Goal: Contribute content: Contribute content

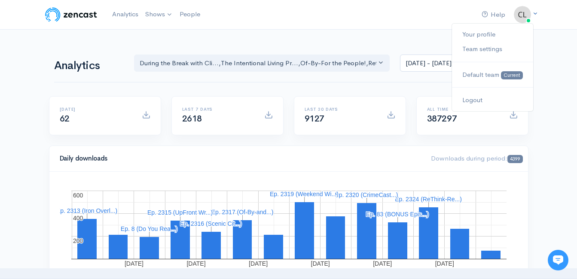
click at [522, 18] on img at bounding box center [522, 14] width 17 height 17
click at [480, 98] on link "Logout" at bounding box center [492, 100] width 81 height 15
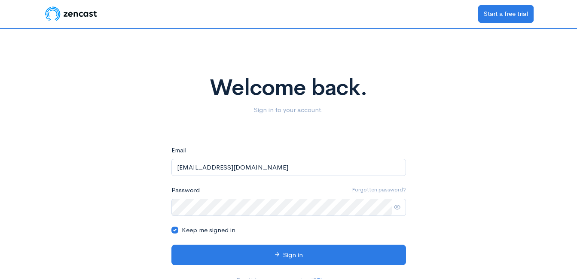
drag, startPoint x: 262, startPoint y: 166, endPoint x: 126, endPoint y: 159, distance: 136.9
click at [126, 159] on div "Welcome back. Sign in to your account. eyJpdiI6Ik5JUmh6bWdwbUp3SUJaU3crcldOamc9…" at bounding box center [289, 161] width 490 height 264
type input "KarisaKaye@iluintimacy.com"
click at [119, 148] on div "Welcome back. Sign in to your account. eyJpdiI6Ik5JUmh6bWdwbUp3SUJaU3crcldOamc9…" at bounding box center [289, 161] width 490 height 264
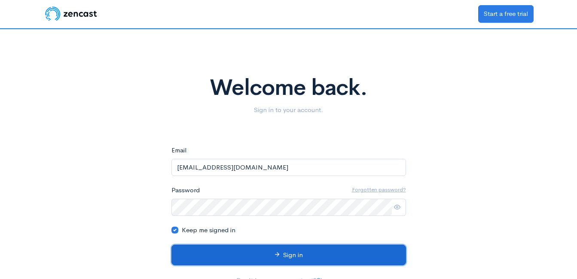
click at [281, 256] on button "Sign in" at bounding box center [289, 255] width 235 height 21
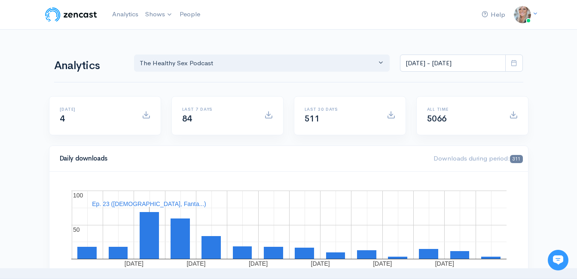
click at [72, 55] on div "Analytics The Healthy Sex Podcast The Healthy Sex Podcast Aug 22, 2025 - Sep 4,…" at bounding box center [289, 62] width 480 height 20
click at [162, 33] on link "The Healthy Sex Podcast" at bounding box center [189, 35] width 94 height 15
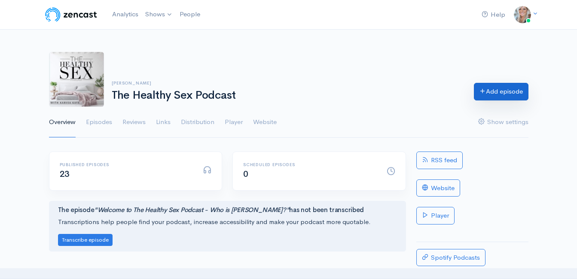
click at [495, 93] on link "Add episode" at bounding box center [501, 92] width 55 height 18
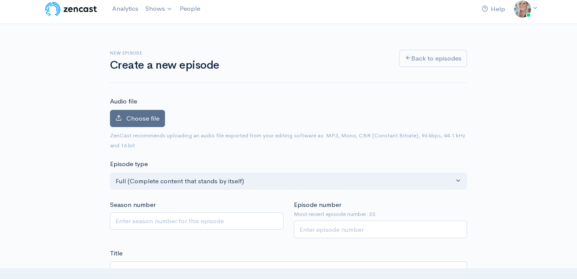
click at [151, 121] on span "Choose file" at bounding box center [142, 118] width 33 height 8
click at [0, 0] on input "Choose file" at bounding box center [0, 0] width 0 height 0
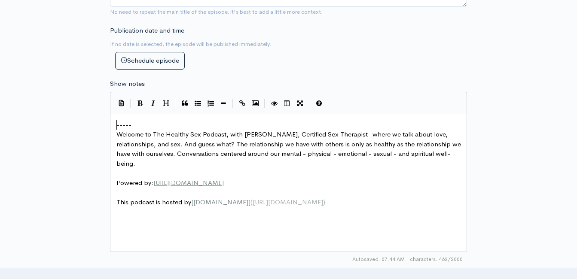
scroll to position [3, 0]
click at [115, 128] on pre "-----" at bounding box center [292, 125] width 354 height 10
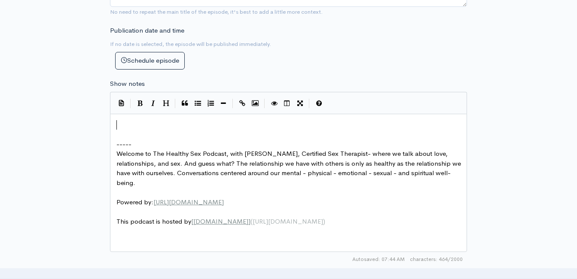
click at [147, 127] on pre "​" at bounding box center [292, 125] width 354 height 10
type textarea "​"
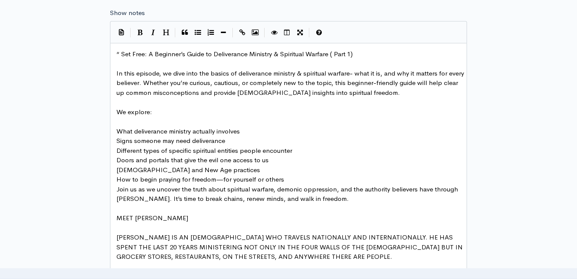
scroll to position [457, 0]
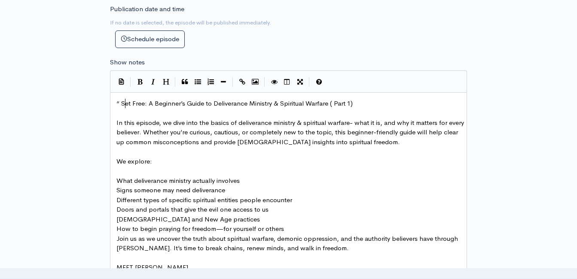
click at [124, 104] on span "“ Set Free: A Beginner’s Guide to Deliverance Ministry & Spiritual Warfare ( Pa…" at bounding box center [234, 103] width 236 height 8
type textarea "y & Spiritual Warfare ( Part 1)"
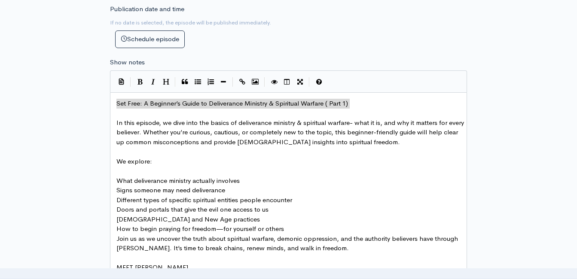
drag, startPoint x: 353, startPoint y: 103, endPoint x: 101, endPoint y: 100, distance: 252.4
type textarea "​Set Free: A Beginner’s Guide to Deliverance Ministry & Spiritual Warfare ( Par…"
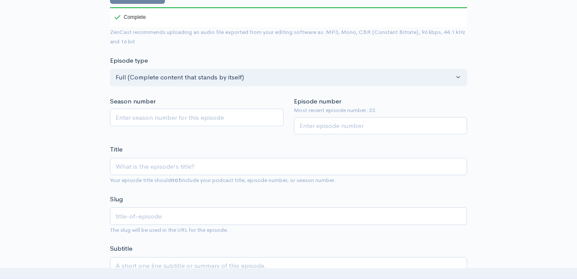
scroll to position [156, 0]
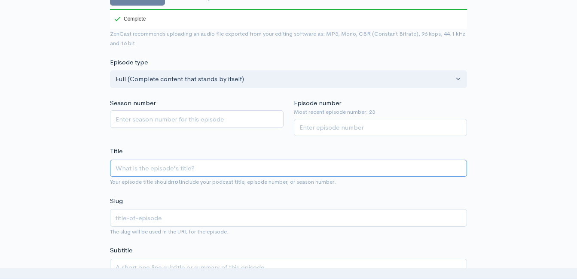
click at [149, 169] on input "Title" at bounding box center [288, 169] width 357 height 18
paste input "Set Free: A Beginner’s Guide to Deliverance Ministry & Spiritual Warfare ( Part…"
type input "Set Free: A Beginner’s Guide to Deliverance Ministry & Spiritual Warfare ( Part…"
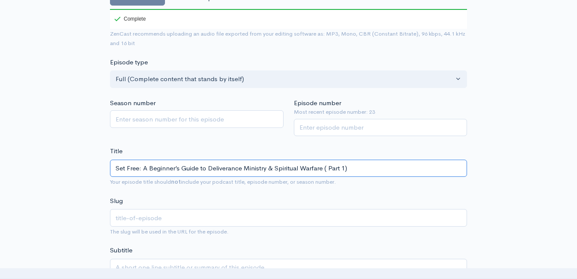
type textarea "Set Free: A Beginner’s Guide to Deliverance Ministry & Spiritual Warfare ( Part…"
type input "Set Free: A Beginner’s Guide to Deliverance Ministry & Spiritual Warfare (Part …"
type input "set-free-a-beginners-guide-to-deliverance-ministry-spiritual-warfare-part-1"
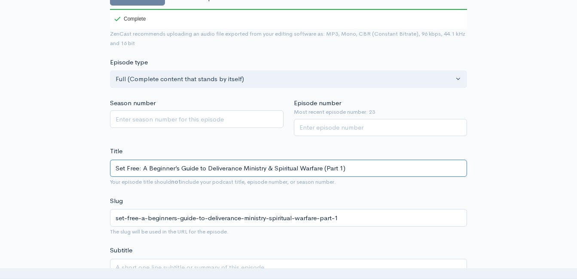
type input "Set Free: A Beginner’s Guide to Deliverance Ministry & Spiritual Warfare (Part …"
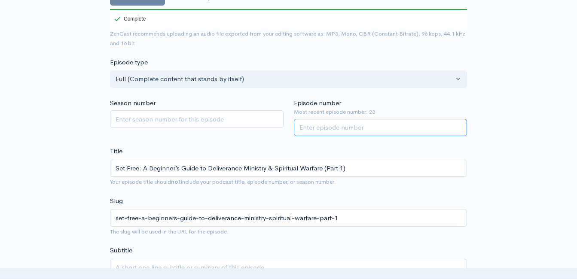
click at [360, 124] on input "Episode number" at bounding box center [381, 128] width 174 height 18
type input "24"
click at [264, 147] on div "Title Set Free: A Beginner’s Guide to Deliverance Ministry & Spiritual Warfare …" at bounding box center [288, 167] width 357 height 40
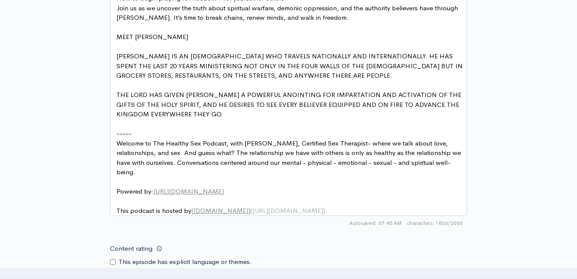
scroll to position [903, 0]
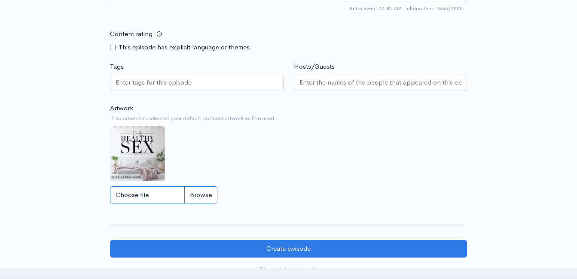
click at [207, 204] on input "Choose file" at bounding box center [163, 196] width 107 height 18
type input "C:\fakepath\IMG_0873.png"
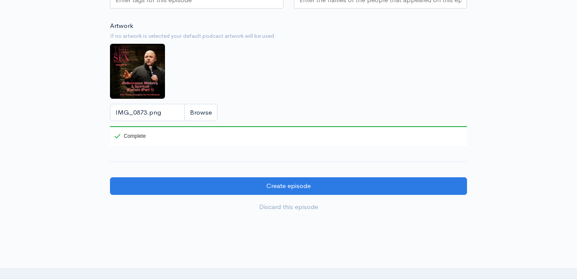
scroll to position [989, 0]
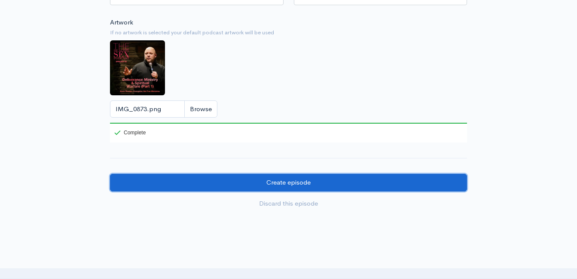
click at [279, 190] on input "Create episode" at bounding box center [288, 183] width 357 height 18
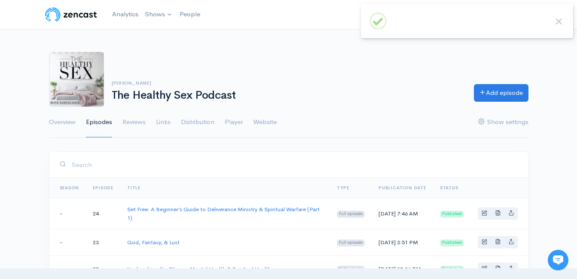
click at [323, 25] on nav "Help Notifications View all Your profile Team settings Default team Current Log…" at bounding box center [288, 15] width 577 height 30
click at [121, 11] on link "Analytics" at bounding box center [125, 14] width 33 height 18
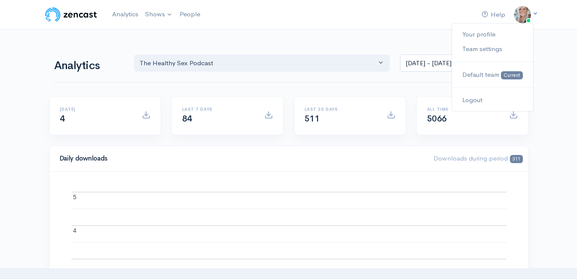
click at [524, 17] on img at bounding box center [522, 14] width 17 height 17
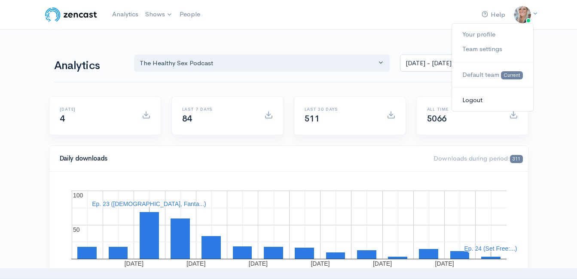
click at [472, 100] on link "Logout" at bounding box center [492, 100] width 81 height 15
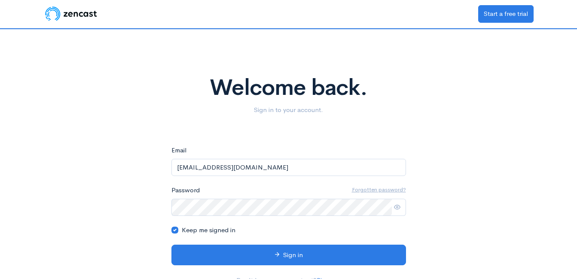
drag, startPoint x: 209, startPoint y: 168, endPoint x: 168, endPoint y: 153, distance: 43.4
click at [155, 168] on div "Welcome back. Sign in to your account. eyJpdiI6InBYL1k2b0Uvc3cva2ZldFVWZ2QxMXc9…" at bounding box center [289, 161] width 490 height 264
type input "theclintpowell@gmail.com"
click at [148, 118] on div "Welcome back. Sign in to your account." at bounding box center [289, 88] width 490 height 86
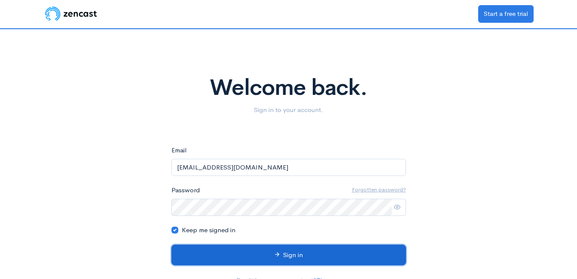
click at [294, 257] on button "Sign in" at bounding box center [289, 255] width 235 height 21
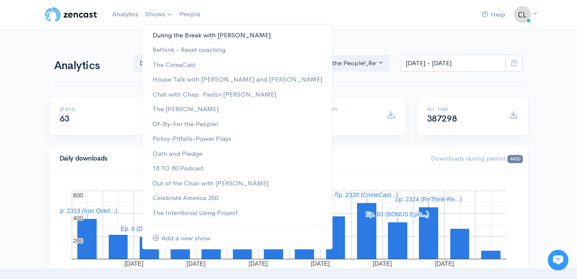
click at [163, 33] on link "During the Break with [PERSON_NAME]" at bounding box center [237, 35] width 190 height 15
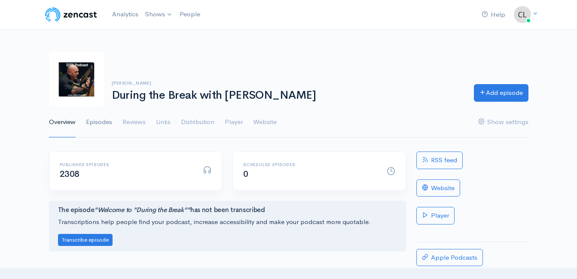
click at [98, 125] on link "Episodes" at bounding box center [99, 122] width 26 height 31
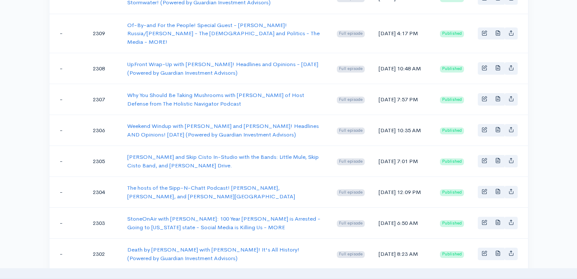
scroll to position [731, 0]
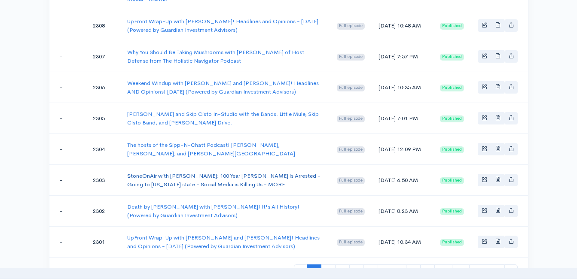
click at [251, 172] on link "StoneOnAir with [PERSON_NAME]: 100 Year [PERSON_NAME] is Arrested - Going to [U…" at bounding box center [223, 180] width 193 height 16
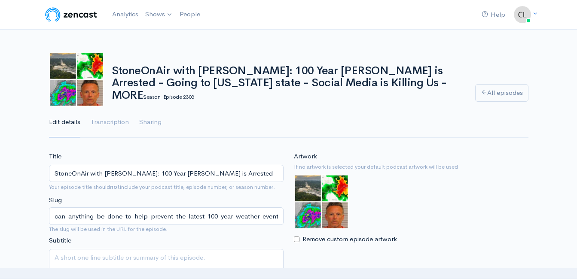
drag, startPoint x: 139, startPoint y: 175, endPoint x: 30, endPoint y: 177, distance: 108.8
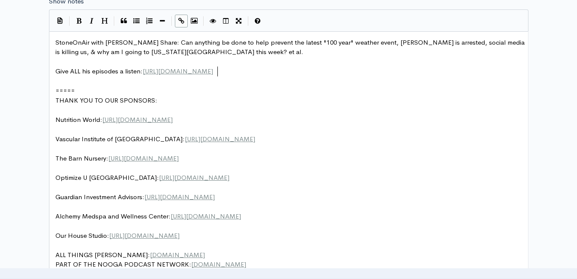
scroll to position [3, 0]
drag, startPoint x: 221, startPoint y: 70, endPoint x: 57, endPoint y: 73, distance: 163.8
type textarea "Give ALL his episodes a listen: https://stoneonair.com/"
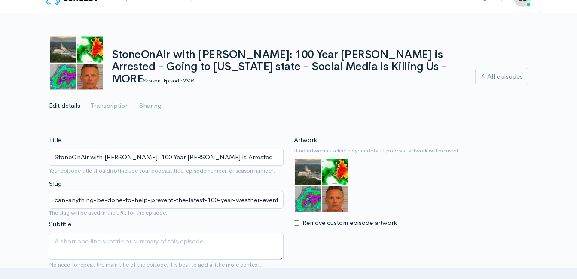
scroll to position [0, 0]
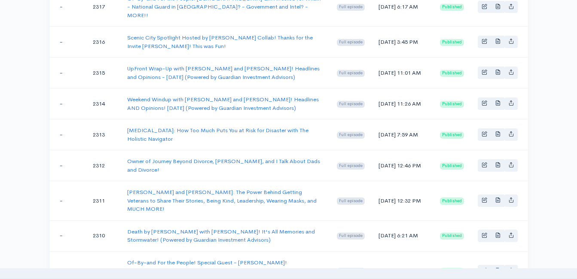
scroll to position [430, 0]
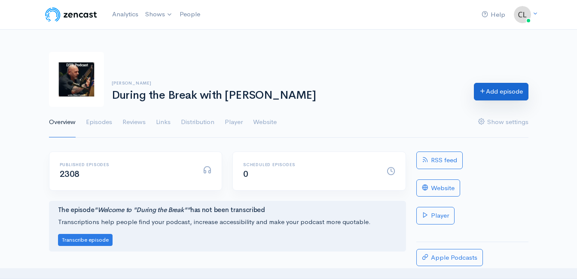
click at [515, 88] on link "Add episode" at bounding box center [501, 92] width 55 height 18
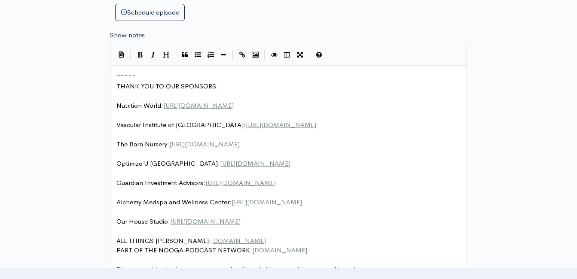
scroll to position [3, 0]
click at [117, 76] on span "=====" at bounding box center [125, 76] width 19 height 8
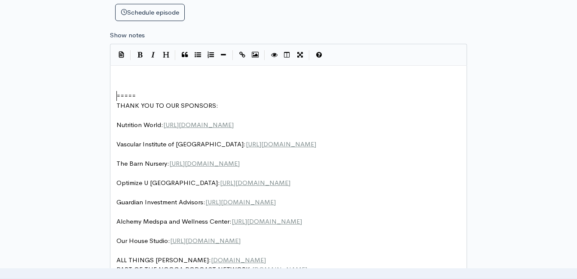
click at [158, 73] on pre "​" at bounding box center [292, 77] width 354 height 10
type textarea "​"
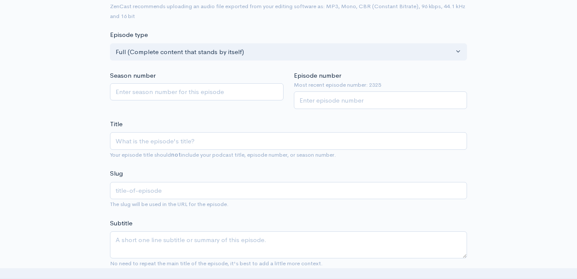
scroll to position [135, 0]
paste input "StoneOnAir with Bryan Stone"
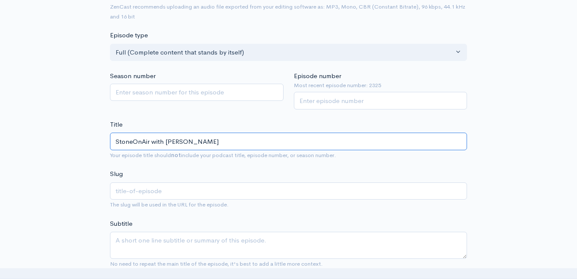
type input "StoneOnAir with Bryan Stone:"
type input "stoneonair-with-bryan-stone"
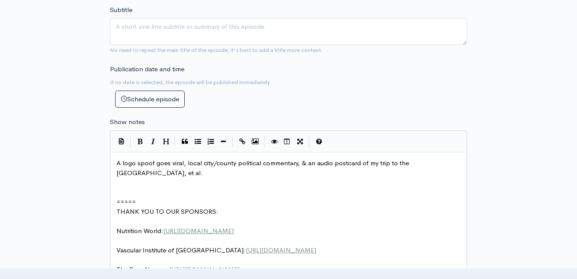
scroll to position [349, 0]
type input "StoneOnAir with Bryan Stone:"
click at [168, 173] on pre "A logo spoof goes viral, local city/county political commentary, & an audio pos…" at bounding box center [292, 167] width 354 height 19
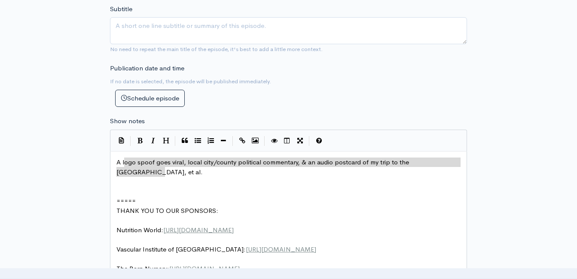
drag, startPoint x: 171, startPoint y: 172, endPoint x: 124, endPoint y: 162, distance: 47.9
type textarea "​ogo spoof goes viral, local city/county political commentary, & an audio postc…"
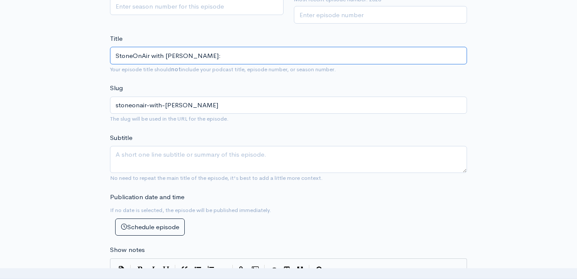
click at [248, 52] on input "StoneOnAir with Bryan Stone:" at bounding box center [288, 56] width 357 height 18
paste input "ogo spoof goes viral, local city/county political commentary, & an audio postca…"
type input "StoneOnAir with Bryan Stone: ogo spoof goes viral, local city/county political …"
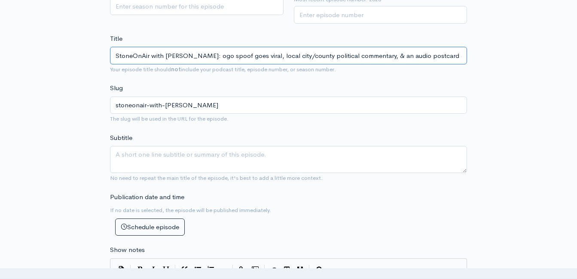
scroll to position [0, 97]
click at [190, 53] on input "StoneOnAir with Bryan Stone: ogo spoof goes viral, local city/county political …" at bounding box center [288, 56] width 357 height 18
type textarea "ogo spoof goes viral, local city/county political commentary, & an audio postca…"
type input "stoneonair-with-bryan-stone-ogo-spoof-goes-viral-local-citycounty-political-com…"
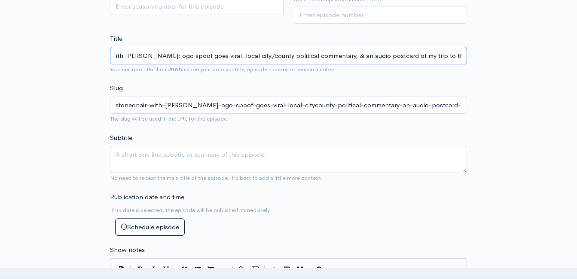
click at [162, 54] on input "StoneOnAir with Bryan Stone: ogo spoof goes viral, local city/county political …" at bounding box center [288, 56] width 357 height 18
type input "StoneOnAir with Bryan Stone: Logo spoof goes viral, local city/county political…"
type input "stoneonair-with-bryan-stone-logo-spoof-goes-viral-local-citycounty-political-co…"
click at [216, 53] on input "StoneOnAir with Bryan Stone: Logo spoof goes viral, local city/county political…" at bounding box center [288, 56] width 357 height 18
type input "StoneOnAir with Bryan Stone: Logo spoof goes \iral, local city/county political…"
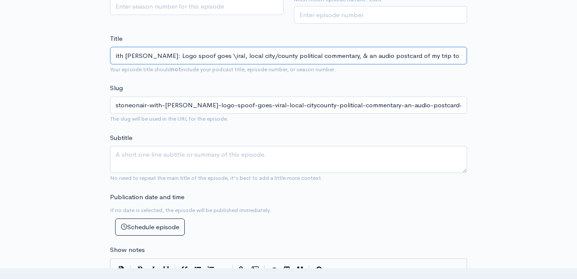
type input "stoneonair-with-bryan-stone-logo-spoof-goes-iral-local-citycounty-political-com…"
type input "StoneOnAir with Bryan Stone: Logo spoof goesiral, local city/county political c…"
type input "stoneonair-with-bryan-stone-logo-spoof-goesiral-local-citycounty-political-comm…"
type input "StoneOnAir with Bryan Stone: Logo spoof goeiral, local city/county political co…"
type input "stoneonair-with-bryan-stone-logo-spoof-goeiral-local-citycounty-political-comme…"
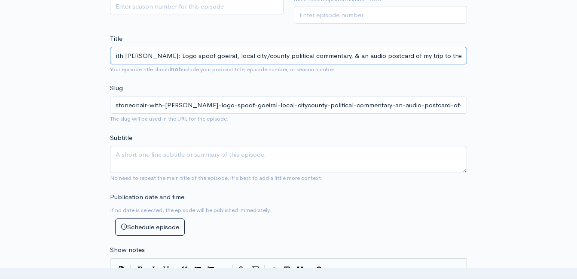
type input "StoneOnAir with Bryan Stone: Logo spoof goiral, local city/county political com…"
type input "stoneonair-with-bryan-stone-logo-spoof-goiral-local-citycounty-political-commen…"
type input "StoneOnAir with Bryan Stone: Logo spoof giral, local city/county political comm…"
type input "stoneonair-with-bryan-stone-logo-spoof-giral-local-citycounty-political-comment…"
type input "StoneOnAir with Bryan Stone: Logo spoof iral, local city/county political comme…"
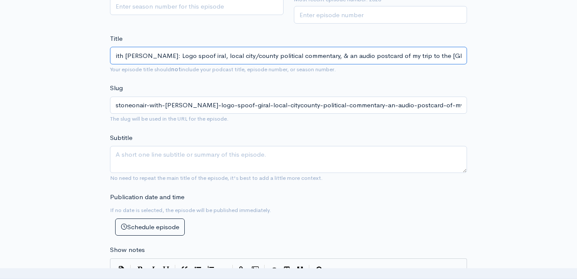
type input "stoneonair-with-bryan-stone-logo-spoof-iral-local-citycounty-political-commenta…"
type input "StoneOnAir with Bryan Stone: Logo spoofiral, local city/county political commen…"
type input "stoneonair-with-bryan-stone-logo-spoofiral-local-citycounty-political-commentar…"
type input "StoneOnAir with Bryan Stone: Logo spooiral, local city/county political comment…"
type input "stoneonair-with-bryan-stone-logo-spooiral-local-citycounty-political-commentary…"
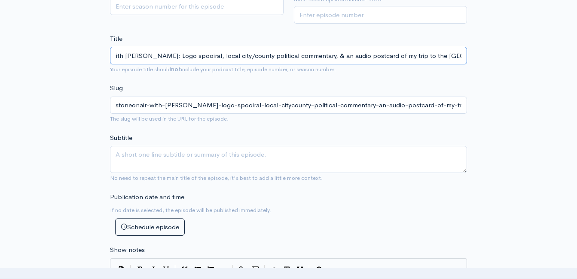
type input "StoneOnAir with Bryan Stone: Logo spoiral, local city/county political commenta…"
type input "stoneonair-with-bryan-stone-logo-spoiral-local-citycounty-political-commentary-…"
type input "StoneOnAir with Bryan Stone: Logo spiral, local city/county political commentar…"
type input "stoneonair-with-bryan-stone-logo-spiral-local-citycounty-political-commentary-a…"
type input "StoneOnAir with Bryan Stone: Logo siral, local city/county political commentary…"
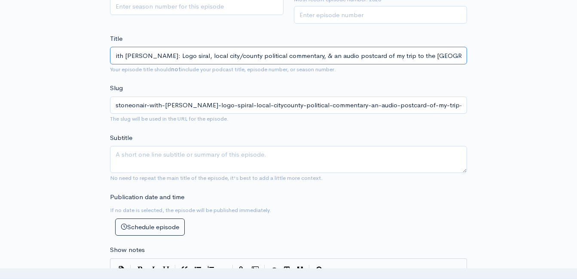
type input "stoneonair-with-bryan-stone-logo-siral-local-citycounty-political-commentary-an…"
type input "StoneOnAir with Bryan Stone: Logo iral, local city/county political commentary,…"
type input "stoneonair-with-bryan-stone-logo-iral-local-citycounty-political-commentary-an-…"
type input "StoneOnAir with Bryan Stone: Logo Giral, local city/county political commentary…"
type input "stoneonair-with-bryan-stone-logo-giral-local-citycounty-political-commentary-an…"
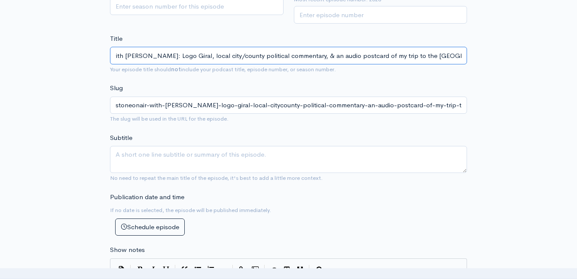
type input "StoneOnAir with Bryan Stone: Logo Goiral, local city/county political commentar…"
type input "stoneonair-with-bryan-stone-logo-goiral-local-citycounty-political-commentary-a…"
type input "StoneOnAir with Bryan Stone: Logo Goeiral, local city/county political commenta…"
type input "stoneonair-with-bryan-stone-logo-goeiral-local-citycounty-political-commentary-…"
type input "StoneOnAir with Bryan Stone: Logo Goesiral, local city/county political comment…"
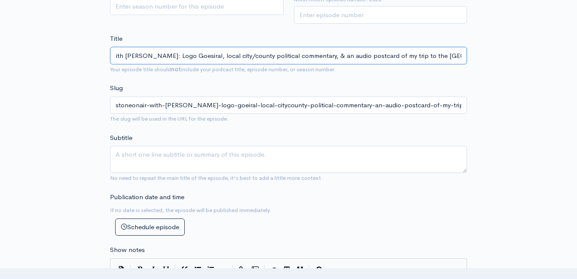
type input "stoneonair-with-bryan-stone-logo-goesiral-local-citycounty-political-commentary…"
type input "StoneOnAir with Bryan Stone: Logo Goes iral, local city/county political commen…"
type input "stoneonair-with-bryan-stone-logo-goes-iral-local-citycounty-political-commentar…"
type input "StoneOnAir with Bryan Stone: Logo Goes Viral, local city/county political comme…"
type input "stoneonair-with-bryan-stone-logo-goes-viral-local-citycounty-political-commenta…"
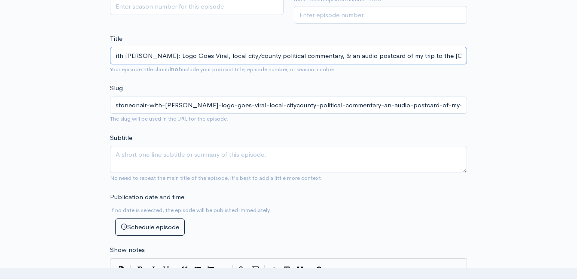
click at [214, 55] on input "StoneOnAir with Bryan Stone: Logo Goes Viral, local city/county political comme…" at bounding box center [288, 56] width 357 height 18
type input "StoneOnAir with Bryan Stone: Logo Goes Viral,local city/county political commen…"
type input "stoneonair-with-bryan-stone-logo-goes-virallocal-citycounty-political-commentar…"
type input "StoneOnAir with Bryan Stone: Logo Goes Viral local city/county political commen…"
type input "stoneonair-with-bryan-stone-logo-goes-viral-local-citycounty-political-commenta…"
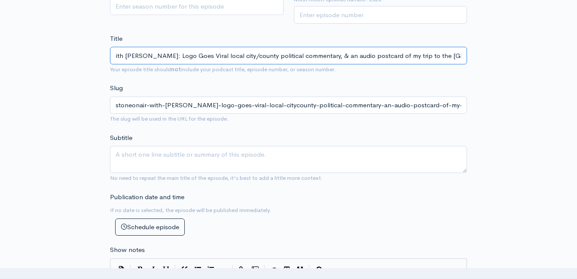
type input "StoneOnAir with Bryan Stone: Logo Goes Virallocal city/county political comment…"
type input "stoneonair-with-bryan-stone-logo-goes-virallocal-citycounty-political-commentar…"
type input "StoneOnAir with Bryan Stone: Logo Goes Viral-local city/county political commen…"
type input "stoneonair-with-bryan-stone-logo-goes-viral-local-citycounty-political-commenta…"
type input "StoneOnAir with Bryan Stone: Logo Goes Viral-ocal city/county political comment…"
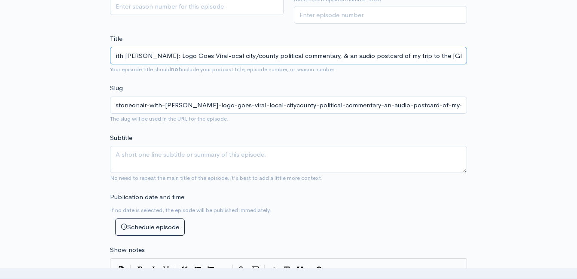
type input "stoneonair-with-bryan-stone-logo-goes-viral-ocal-citycounty-political-commentar…"
type input "StoneOnAir with Bryan Stone: Logo Goes Viral-Local city/county political commen…"
type input "stoneonair-with-bryan-stone-logo-goes-viral-local-citycounty-political-commenta…"
click at [269, 56] on input "StoneOnAir with Bryan Stone: Logo Goes Viral-Local city/county political commen…" at bounding box center [288, 56] width 357 height 18
type input "StoneOnAir with Bryan Stone: Logo Goes Viral-Local city/county olitical comment…"
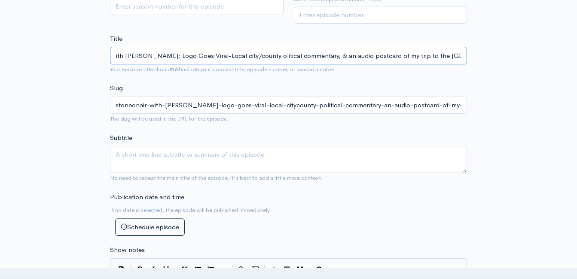
type input "stoneonair-with-bryan-stone-logo-goes-viral-local-citycounty-olitical-commentar…"
type input "StoneOnAir with Bryan Stone: Logo Goes Viral-Local city/countyolitical commenta…"
type input "stoneonair-with-bryan-stone-logo-goes-viral-local-citycountyolitical-commentary…"
type input "StoneOnAir with Bryan Stone: Logo Goes Viral-Local city/countolitical commentar…"
type input "stoneonair-with-bryan-stone-logo-goes-viral-local-citycountolitical-commentary-…"
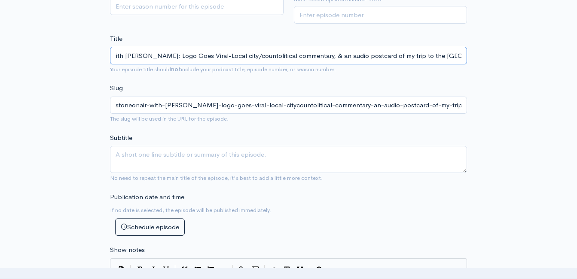
type input "StoneOnAir with Bryan Stone: Logo Goes Viral-Local city/counolitical commentary…"
type input "stoneonair-with-bryan-stone-logo-goes-viral-local-citycounolitical-commentary-a…"
type input "StoneOnAir with Bryan Stone: Logo Goes Viral-Local city/couolitical commentary,…"
type input "stoneonair-with-bryan-stone-logo-goes-viral-local-citycouolitical-commentary-an…"
type input "StoneOnAir with Bryan Stone: Logo Goes Viral-Local city/coolitical commentary, …"
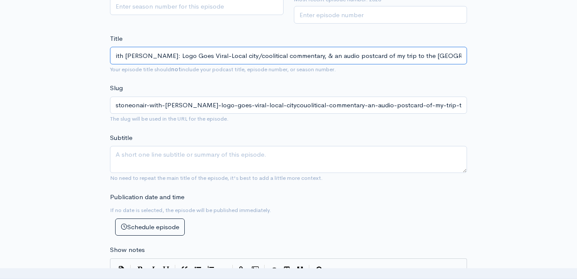
type input "stoneonair-with-bryan-stone-logo-goes-viral-local-citycoolitical-commentary-an-…"
type input "StoneOnAir with Bryan Stone: Logo Goes Viral-Local city/colitical commentary, &…"
type input "stoneonair-with-bryan-stone-logo-goes-viral-local-citycolitical-commentary-an-a…"
type input "StoneOnAir with Bryan Stone: Logo Goes Viral-Local city/olitical commentary, & …"
type input "stoneonair-with-bryan-stone-logo-goes-viral-local-cityolitical-commentary-an-au…"
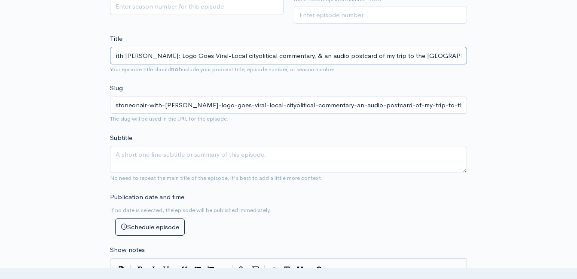
type input "StoneOnAir with Bryan Stone: Logo Goes Viral-Local citolitical commentary, & an…"
type input "stoneonair-with-bryan-stone-logo-goes-viral-local-citolitical-commentary-an-aud…"
type input "StoneOnAir with Bryan Stone: Logo Goes Viral-Local ciolitical commentary, & an …"
type input "stoneonair-with-bryan-stone-logo-goes-viral-local-ciolitical-commentary-an-audi…"
type input "StoneOnAir with Bryan Stone: Logo Goes Viral-Local colitical commentary, & an a…"
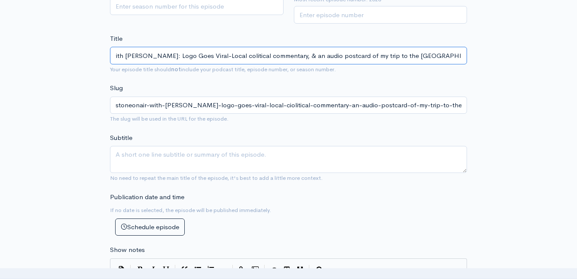
type input "stoneonair-with-bryan-stone-logo-goes-viral-local-colitical-commentary-an-audio…"
type input "StoneOnAir with Bryan Stone: Logo Goes Viral-Local olitical commentary, & an au…"
type input "stoneonair-with-bryan-stone-logo-goes-viral-local-olitical-commentary-an-audio-…"
type input "StoneOnAir with Bryan Stone: Logo Goes Viral-Local Political commentary, & an a…"
type input "stoneonair-with-bryan-stone-logo-goes-viral-local-political-commentary-an-audio…"
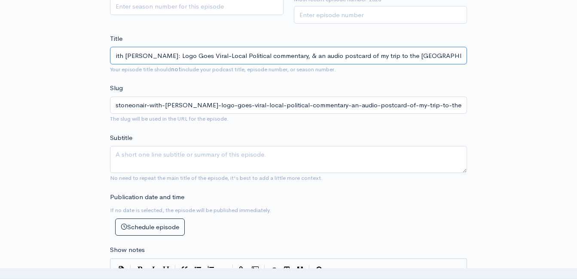
type input "StoneOnAir with Bryan Stone: Logo Goes Viral-Local Poolitical commentary, & an …"
type input "stoneonair-with-bryan-stone-logo-goes-viral-local-poolitical-commentary-an-audi…"
type input "StoneOnAir with Bryan Stone: Logo Goes Viral-Local Political commentary, & an a…"
type input "stoneonair-with-bryan-stone-logo-goes-viral-local-political-commentary-an-audio…"
click at [293, 56] on input "StoneOnAir with Bryan Stone: Logo Goes Viral-Local Political commentary, & an a…" at bounding box center [288, 56] width 357 height 18
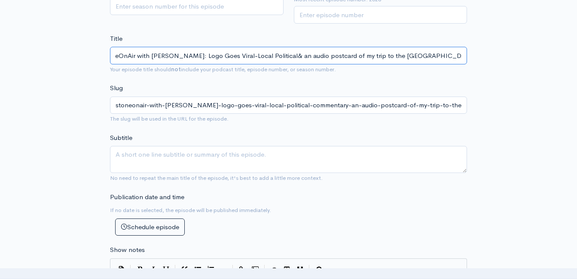
type input "StoneOnAir with Bryan Stone: Logo Goes Viral-Local Politica& an audio postcard …"
type input "stoneonair-with-bryan-stone-logo-goes-viral-local-politica-an-audio-postcard-of…"
type input "StoneOnAir with Bryan Stone: Logo Goes Viral-Local Politic& an audio postcard o…"
type input "stoneonair-with-bryan-stone-logo-goes-viral-local-politic-an-audio-postcard-of-…"
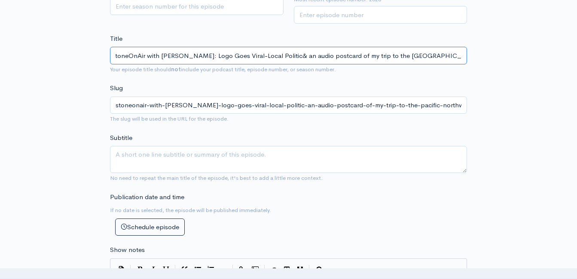
type input "StoneOnAir with Bryan Stone: Logo Goes Viral-Local Politics& an audio postcard …"
type input "stoneonair-with-bryan-stone-logo-goes-viral-local-politics-an-audio-postcard-of…"
click at [307, 58] on input "StoneOnAir with Bryan Stone: Logo Goes Viral-Local Politics-& an audio postcard…" at bounding box center [288, 56] width 357 height 18
click at [300, 53] on input "StoneOnAir with Bryan Stone: Logo Goes Viral-Local Politics-& an audio postcard…" at bounding box center [288, 56] width 357 height 18
type input "StoneOnAir with Bryan Stone: Logo Goes Viral-Local Politics-& n audio postcard …"
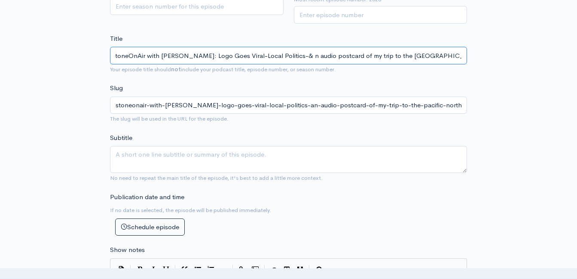
type input "stoneonair-with-bryan-stone-logo-goes-viral-local-politics-n-audio-postcard-of-…"
type input "StoneOnAir with Bryan Stone: Logo Goes Viral-Local Politics-An audio postcard o…"
type input "stoneonair-with-bryan-stone-logo-goes-viral-local-politics-an-audio-postcard-of…"
drag, startPoint x: 347, startPoint y: 56, endPoint x: 313, endPoint y: 62, distance: 34.5
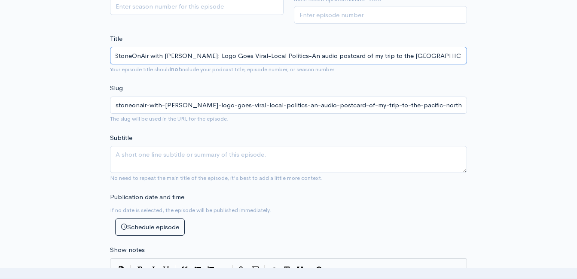
click at [313, 60] on input "StoneOnAir with Bryan Stone: Logo Goes Viral-Local Politics-An audio postcard o…" at bounding box center [288, 56] width 357 height 18
type input "StoneOnAir with Bryan Stone: Logo Goes Viral-Local Politics-An aud of my trip t…"
type input "stoneonair-with-bryan-stone-logo-goes-viral-local-politics-an-aud-of-my-trip-to…"
type input "StoneOnAir with Bryan Stone: Logo Goes Viral-Local Politics-An au of my trip to…"
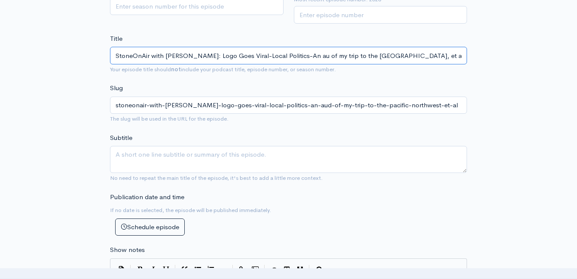
type input "stoneonair-with-bryan-stone-logo-goes-viral-local-politics-an-au-of-my-trip-to-…"
type input "StoneOnAir with Bryan Stone: Logo Goes Viral-Local Politics-An a of my trip to …"
type input "stoneonair-with-bryan-stone-logo-goes-viral-local-politics-an-a-of-my-trip-to-t…"
type input "StoneOnAir with Bryan Stone: Logo Goes Viral-Local Politics-An of my trip to th…"
type input "stoneonair-with-bryan-stone-logo-goes-viral-local-politics-an-of-my-trip-to-the…"
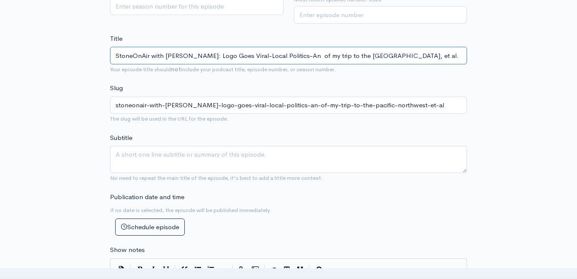
type input "StoneOnAir with Bryan Stone: Logo Goes Viral-Local Politics-An A of my trip to …"
type input "stoneonair-with-bryan-stone-logo-goes-viral-local-politics-an-a-of-my-trip-to-t…"
type input "StoneOnAir with Bryan Stone: Logo Goes Viral-Local Politics-An Au of my trip to…"
type input "stoneonair-with-bryan-stone-logo-goes-viral-local-politics-an-au-of-my-trip-to-…"
type input "StoneOnAir with Bryan Stone: Logo Goes Viral-Local Politics-An Aud of my trip t…"
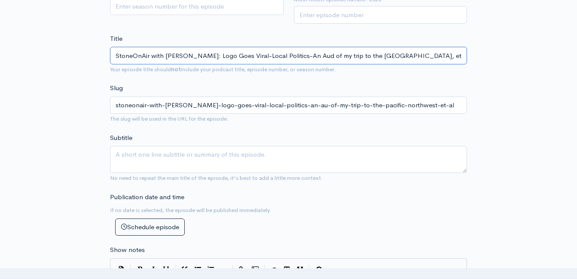
type input "stoneonair-with-bryan-stone-logo-goes-viral-local-politics-an-aud-of-my-trip-to…"
type input "StoneOnAir with Bryan Stone: Logo Goes Viral-Local Politics-An Audi of my trip …"
type input "stoneonair-with-bryan-stone-logo-goes-viral-local-politics-an-audi-of-my-trip-t…"
type input "StoneOnAir with Bryan Stone: Logo Goes Viral-Local Politics-An Audio of my trip…"
type input "stoneonair-with-bryan-stone-logo-goes-viral-local-politics-an-audio-of-my-trip-…"
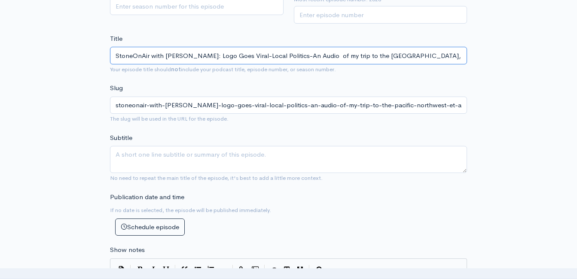
type input "StoneOnAir with Bryan Stone: Logo Goes Viral-Local Politics-An Audio P of my tr…"
type input "stoneonair-with-bryan-stone-logo-goes-viral-local-politics-an-audio-p-of-my-tri…"
type input "StoneOnAir with Bryan Stone: Logo Goes Viral-Local Politics-An Audio Po of my t…"
type input "stoneonair-with-bryan-stone-logo-goes-viral-local-politics-an-audio-po-of-my-tr…"
type input "StoneOnAir with Bryan Stone: Logo Goes Viral-Local Politics-An Audio Pos of my …"
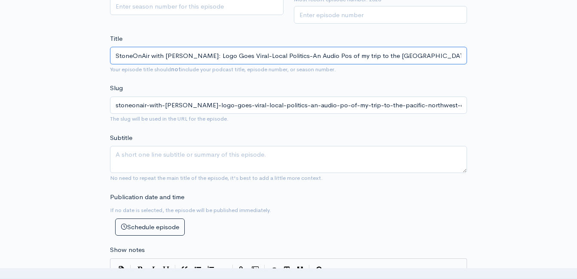
type input "stoneonair-with-bryan-stone-logo-goes-viral-local-politics-an-audio-pos-of-my-t…"
type input "StoneOnAir with Bryan Stone: Logo Goes Viral-Local Politics-An Audio Post of my…"
type input "stoneonair-with-bryan-stone-logo-goes-viral-local-politics-an-audio-post-of-my-…"
type input "StoneOnAir with Bryan Stone: Logo Goes Viral-Local Politics-An Audio Postc of m…"
type input "stoneonair-with-bryan-stone-logo-goes-viral-local-politics-an-audio-postc-of-my…"
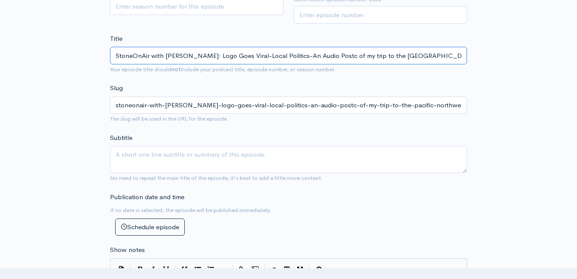
type input "StoneOnAir with Bryan Stone: Logo Goes Viral-Local Politics-An Audio Postca of …"
type input "stoneonair-with-bryan-stone-logo-goes-viral-local-politics-an-audio-postca-of-m…"
type input "StoneOnAir with Bryan Stone: Logo Goes Viral-Local Politics-An Audio Postcar of…"
type input "stoneonair-with-bryan-stone-logo-goes-viral-local-politics-an-audio-postcar-of-…"
type input "StoneOnAir with Bryan Stone: Logo Goes Viral-Local Politics-An Audio Postcard o…"
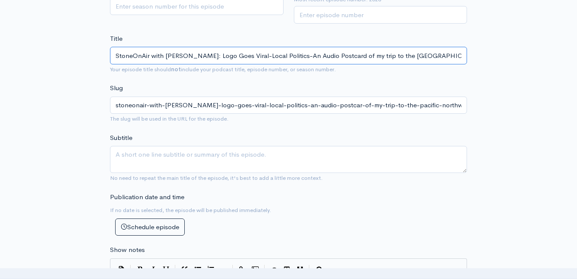
type input "stoneonair-with-bryan-stone-logo-goes-viral-local-politics-an-audio-postcard-of…"
type input "StoneOnAir with Bryan Stone: Logo Goes Viral-Local Politics-An Audio Postcard f…"
type input "stoneonair-with-bryan-stone-logo-goes-viral-local-politics-an-audio-postcard-f-…"
type input "StoneOnAir with Bryan Stone: Logo Goes Viral-Local Politics-An Audio Postcard f…"
type input "stoneonair-with-bryan-stone-logo-goes-viral-local-politics-an-audio-postcard-fr…"
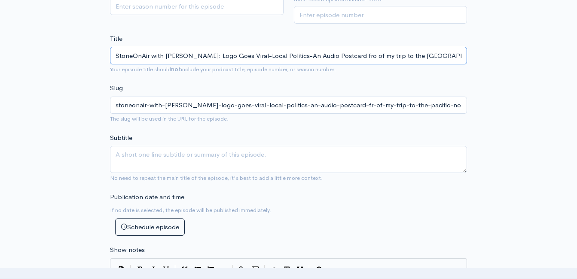
type input "StoneOnAir with Bryan Stone: Logo Goes Viral-Local Politics-An Audio Postcard f…"
type input "stoneonair-with-bryan-stone-logo-goes-viral-local-politics-an-audio-postcard-fr…"
click at [373, 58] on input "StoneOnAir with Bryan Stone: Logo Goes Viral-Local Politics-An Audio Postcard f…" at bounding box center [288, 56] width 357 height 18
type input "StoneOnAir with Bryan Stone: Logo Goes Viral-Local Politics-An Audio Postcard f…"
type input "stoneonair-with-bryan-stone-logo-goes-viral-local-politics-an-audio-postcard-fr…"
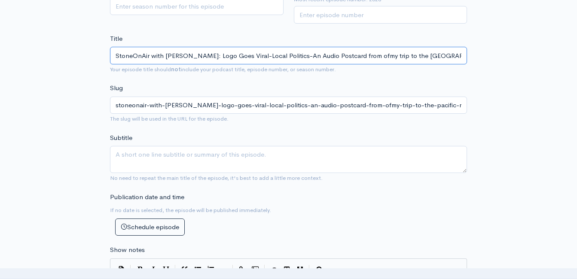
type input "StoneOnAir with Bryan Stone: Logo Goes Viral-Local Politics-An Audio Postcard f…"
type input "stoneonair-with-bryan-stone-logo-goes-viral-local-politics-an-audio-postcard-fr…"
type input "StoneOnAir with Bryan Stone: Logo Goes Viral-Local Politics-An Audio Postcard f…"
type input "stoneonair-with-bryan-stone-logo-goes-viral-local-politics-an-audio-postcard-fr…"
click at [393, 57] on input "StoneOnAir with Bryan Stone: Logo Goes Viral-Local Politics-An Audio Postcard f…" at bounding box center [288, 56] width 357 height 18
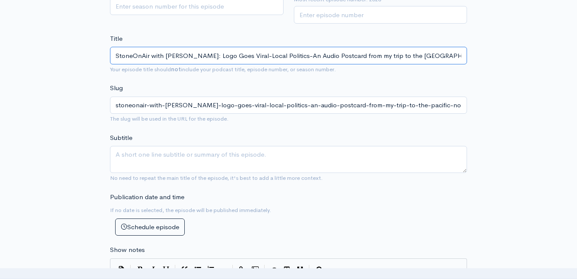
type input "StoneOnAir with Bryan Stone: Logo Goes Viral-Local Politics-An Audio Postcard f…"
type input "stoneonair-with-bryan-stone-logo-goes-viral-local-politics-an-audio-postcard-fr…"
type input "StoneOnAir with Bryan Stone: Logo Goes Viral-Local Politics-An Audio Postcard f…"
type input "stoneonair-with-bryan-stone-logo-goes-viral-local-politics-an-audio-postcard-fr…"
type input "StoneOnAir with Bryan Stone: Logo Goes Viral-Local Politics-An Audio Postcard f…"
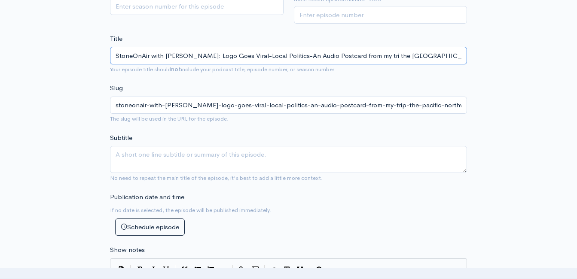
type input "stoneonair-with-bryan-stone-logo-goes-viral-local-politics-an-audio-postcard-fr…"
type input "StoneOnAir with Bryan Stone: Logo Goes Viral-Local Politics-An Audio Postcard f…"
type input "stoneonair-with-bryan-stone-logo-goes-viral-local-politics-an-audio-postcard-fr…"
type input "StoneOnAir with Bryan Stone: Logo Goes Viral-Local Politics-An Audio Postcard f…"
type input "stoneonair-with-bryan-stone-logo-goes-viral-local-politics-an-audio-postcard-fr…"
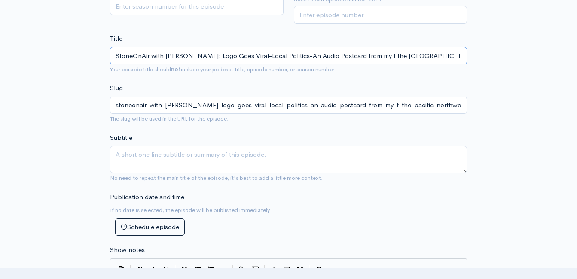
type input "StoneOnAir with Bryan Stone: Logo Goes Viral-Local Politics-An Audio Postcard f…"
type input "stoneonair-with-bryan-stone-logo-goes-viral-local-politics-an-audio-postcard-fr…"
click at [456, 56] on input "StoneOnAir with Bryan Stone: Logo Goes Viral-Local Politics-An Audio Postcard f…" at bounding box center [288, 56] width 357 height 18
type input "StoneOnAir with Bryan Stone: Logo Goes Viral-Local Politics-An Audio Postcard f…"
type input "stoneonair-with-bryan-stone-logo-goes-viral-local-politics-an-audio-postcard-fr…"
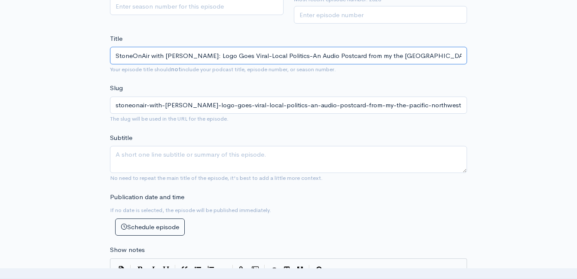
type input "StoneOnAir with Bryan Stone: Logo Goes Viral-Local Politics-An Audio Postcard f…"
type input "stoneonair-with-bryan-stone-logo-goes-viral-local-politics-an-audio-postcard-fr…"
type input "StoneOnAir with Bryan Stone: Logo Goes Viral-Local Politics-An Audio Postcard f…"
type input "stoneonair-with-bryan-stone-logo-goes-viral-local-politics-an-audio-postcard-fr…"
type input "StoneOnAir with Bryan Stone: Logo Goes Viral-Local Politics-An Audio Postcard f…"
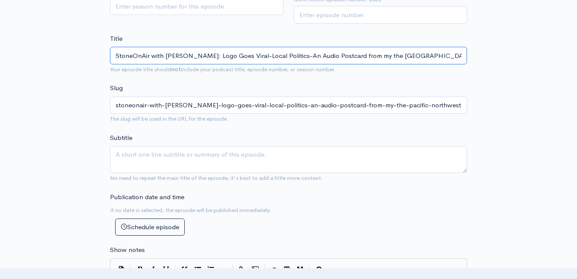
type input "stoneonair-with-bryan-stone-logo-goes-viral-local-politics-an-audio-postcard-fr…"
type input "StoneOnAir with Bryan Stone: Logo Goes Viral-Local Politics-An Audio Postcard f…"
type input "stoneonair-with-bryan-stone-logo-goes-viral-local-politics-an-audio-postcard-fr…"
type input "StoneOnAir with Bryan Stone: Logo Goes Viral-Local Politics-An Audio Postcard f…"
type input "stoneonair-with-bryan-stone-logo-goes-viral-local-politics-an-audio-postcard-fr…"
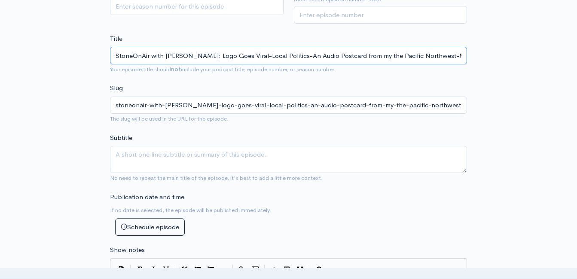
type input "StoneOnAir with Bryan Stone: Logo Goes Viral-Local Politics-An Audio Postcard f…"
type input "stoneonair-with-bryan-stone-logo-goes-viral-local-politics-an-audio-postcard-fr…"
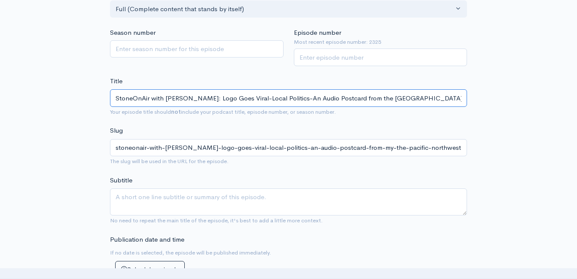
scroll to position [178, 0]
type input "StoneOnAir with [PERSON_NAME]: Logo Goes Viral-Local Politics-An Audio Postcard…"
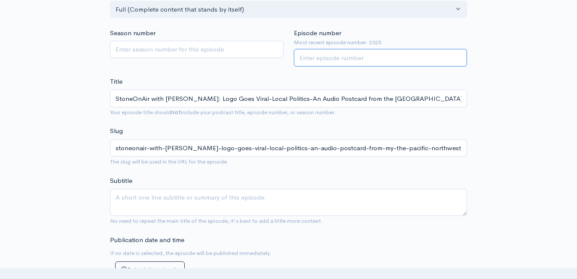
type input "stoneonair-with-bryan-stone-logo-goes-viral-local-politics-an-audio-postcard-fr…"
click at [343, 61] on input "Episode number" at bounding box center [381, 58] width 174 height 18
type input "2326"
click at [270, 63] on div "Season number" at bounding box center [197, 47] width 184 height 38
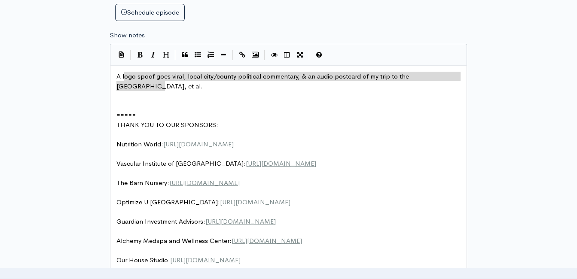
scroll to position [3, 354]
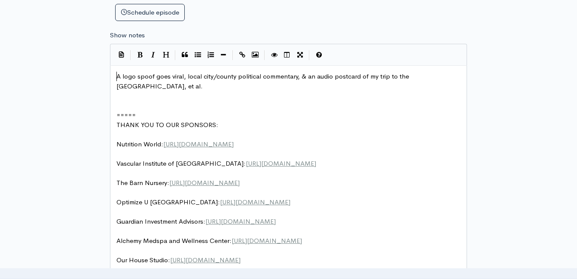
click at [117, 76] on span "A logo spoof goes viral, local city/county political commentary, & an audio pos…" at bounding box center [263, 81] width 294 height 18
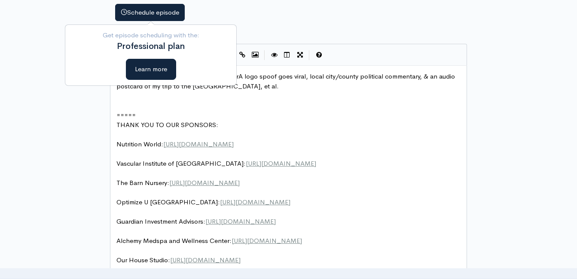
type textarea "NEW from StoneOnAir with Br"
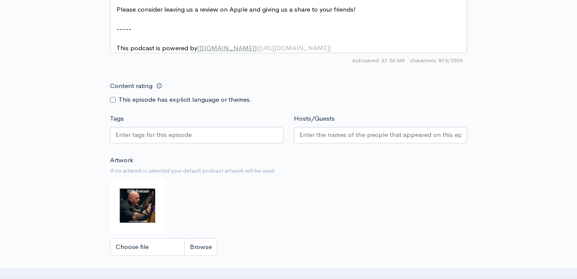
scroll to position [908, 0]
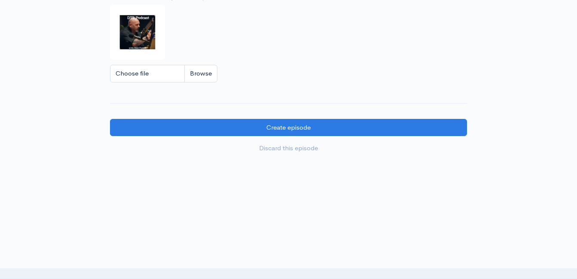
type textarea "yan Stone:"
click at [206, 83] on input "Choose file" at bounding box center [163, 74] width 107 height 18
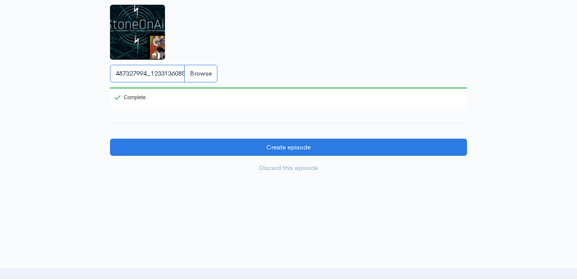
click at [202, 83] on input "487327994_1233136085488212_3886795531097571070_n.jpg" at bounding box center [163, 74] width 107 height 18
type input "C:\fakepath\1000004406.jpg"
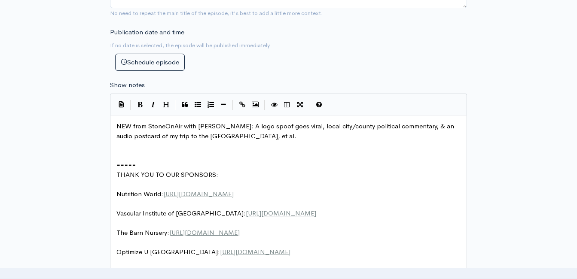
scroll to position [392, 0]
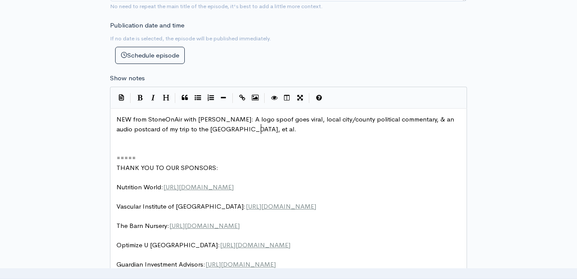
click at [350, 134] on div "NEW from StoneOnAir with Bryan Stone: A logo spoof goes viral, local city/count…" at bounding box center [292, 255] width 354 height 281
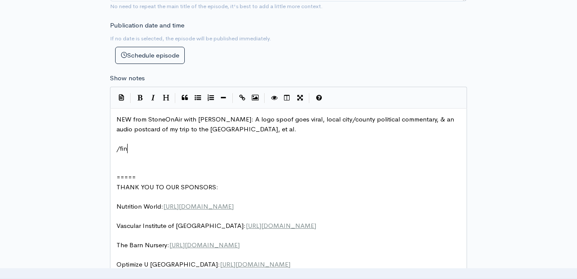
type textarea "/find"
type textarea "Find all our podasts at"
type textarea ": www.noogapodcasts.com"
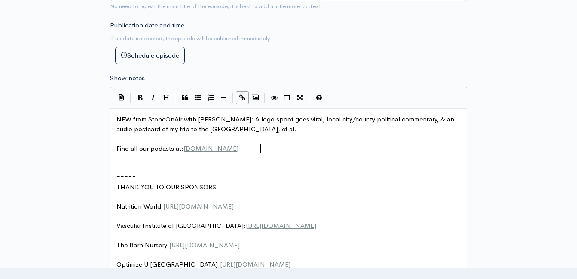
click at [260, 138] on pre "​" at bounding box center [292, 139] width 354 height 10
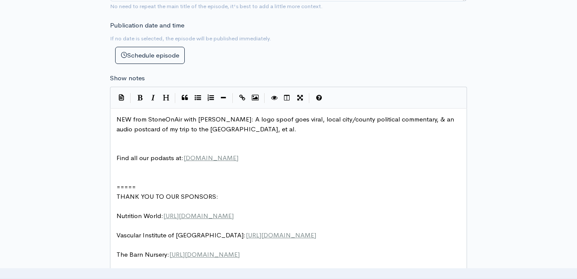
type textarea "​"
drag, startPoint x: 131, startPoint y: 143, endPoint x: 127, endPoint y: 148, distance: 6.4
click at [127, 148] on pre "​" at bounding box center [292, 149] width 354 height 10
type textarea "​"
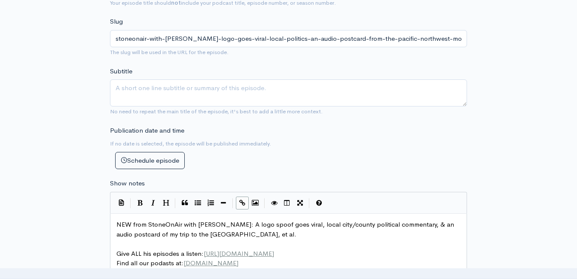
scroll to position [49, 0]
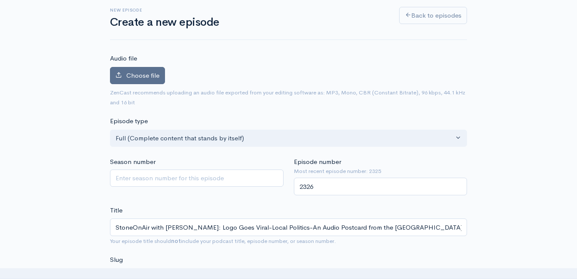
click at [147, 71] on span "Choose file" at bounding box center [142, 75] width 33 height 8
click at [0, 0] on input "Choose file" at bounding box center [0, 0] width 0 height 0
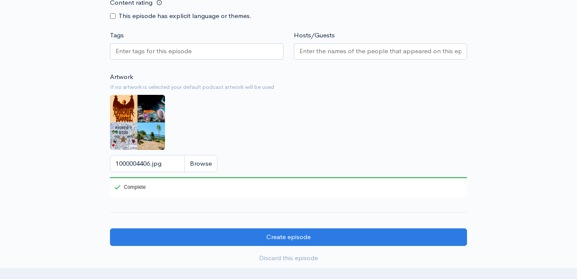
scroll to position [951, 0]
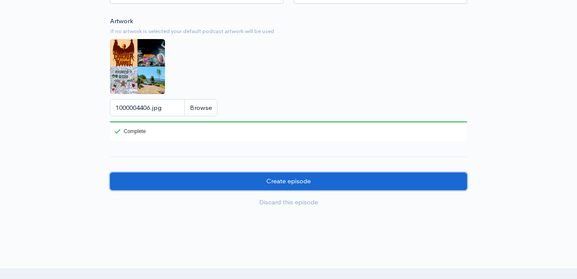
click at [385, 182] on input "Create episode" at bounding box center [288, 182] width 357 height 18
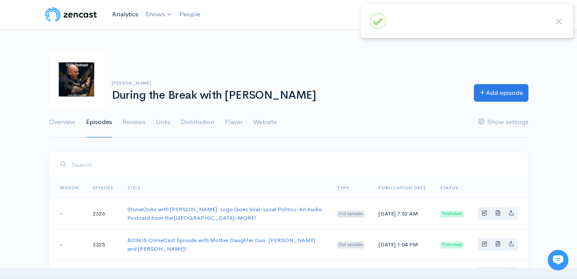
click at [119, 13] on link "Analytics" at bounding box center [125, 14] width 33 height 18
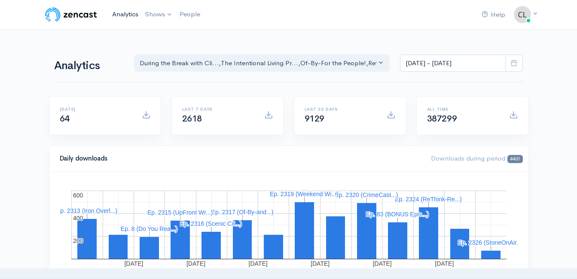
click at [131, 16] on link "Analytics" at bounding box center [125, 14] width 33 height 18
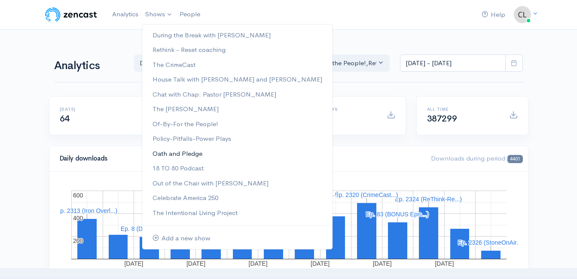
click at [175, 153] on link "Oath and Pledge" at bounding box center [237, 154] width 190 height 15
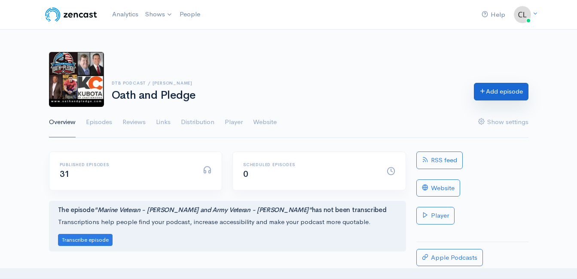
click at [503, 94] on link "Add episode" at bounding box center [501, 92] width 55 height 18
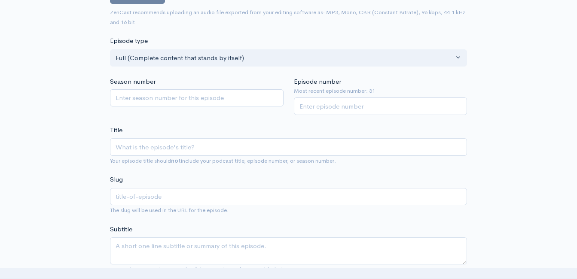
click at [253, 146] on input "Title" at bounding box center [288, 147] width 357 height 18
type input "J"
type input "j"
type input "Jpo"
type input "jpo"
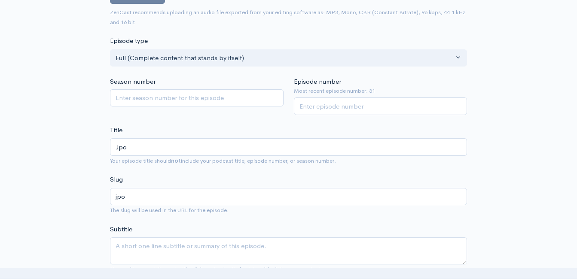
type input "Jpos"
type input "jpos"
type input "Jposh"
type input "jposh"
type input "Jpos"
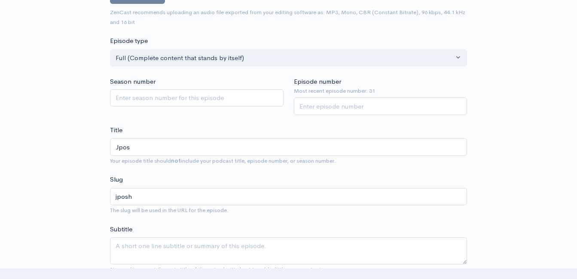
type input "jpos"
type input "Jpo"
type input "jpo"
type input "Jp"
type input "jp"
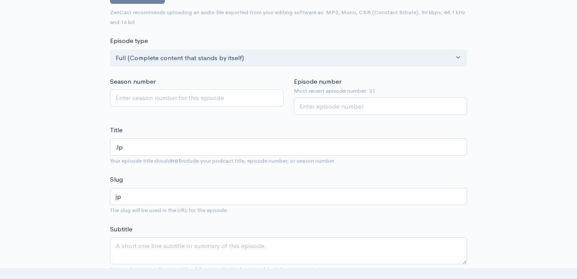
type input "J"
type input "j"
type input "M"
type input "m"
type input "Ma"
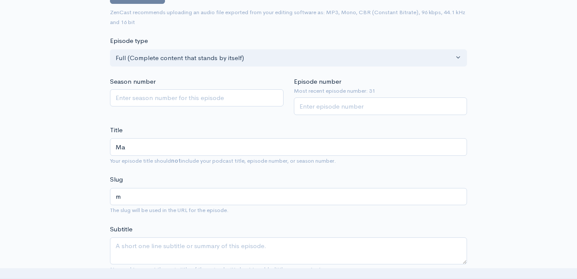
type input "ma"
type input "Mar"
type input "mar"
type input "Marin"
type input "marin"
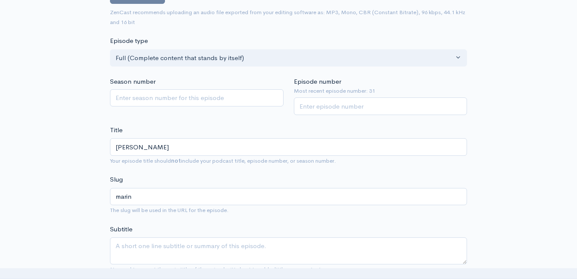
type input "Marine"
type input "marine"
type input "Marine V"
type input "marine-v"
type input "Marine Ve"
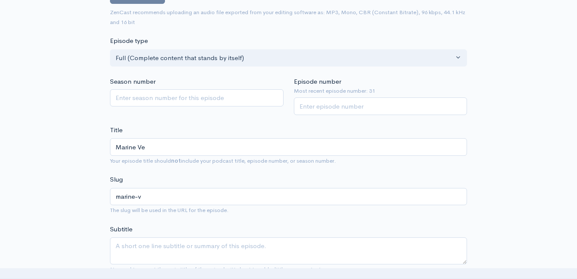
type input "marine-ve"
type input "Marine Vet"
type input "marine-vet"
type input "Marine Veter"
type input "marine-veter"
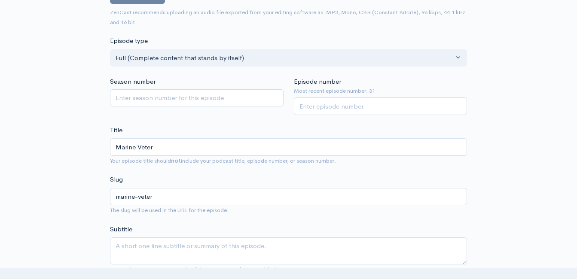
type input "Marine Vete"
type input "marine-vete"
type input "Marine Vet"
type input "marine-vet"
type input "Marine Ve"
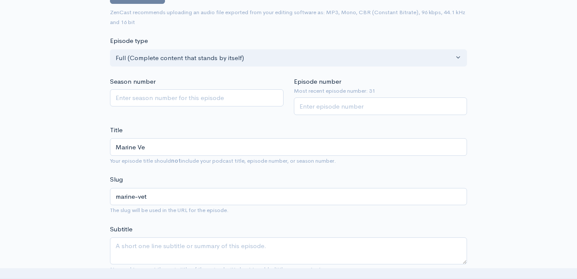
type input "marine-ve"
type input "Marine V"
type input "marine-v"
type input "Marine Ve"
type input "marine-ve"
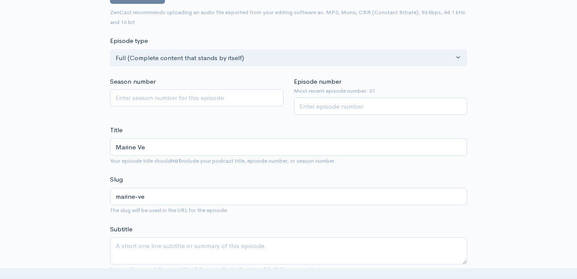
type input "Marine Vet"
type input "marine-vet"
type input "Marine Vete"
type input "marine-vete"
type input "Marine Veter"
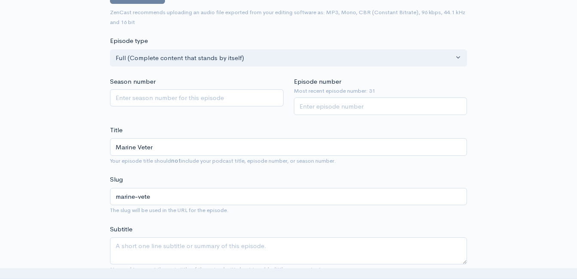
type input "marine-veter"
type input "Marine Veterin"
type input "marine-veterin"
type input "Marine Veterine"
type input "marine-veterine"
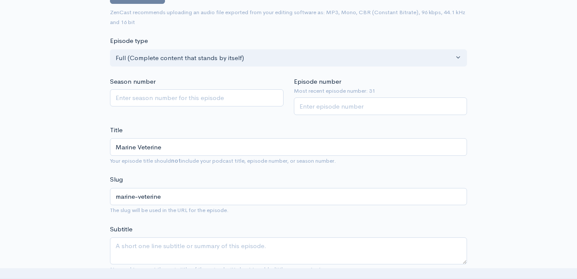
type input "Marine Veterine a"
type input "marine-veterine-a"
type input "Marine Veterine an"
type input "marine-veterine-an"
type input "Marine Veterine and"
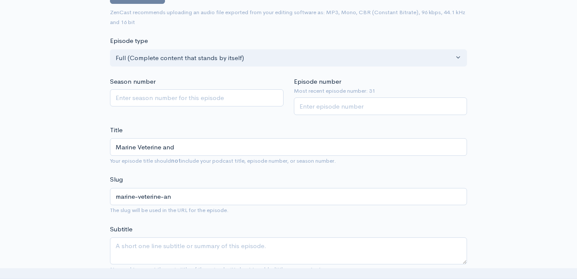
type input "marine-veterine-and"
type input "Marine Veterine and J"
type input "marine-veterine-and-j"
type input "Marine Veterine and Jo"
type input "marine-veterine-and-jo"
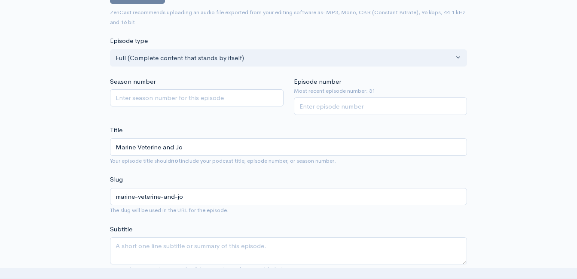
type input "Marine Veterine and Jou"
type input "marine-veterine-and-jou"
type input "Marine Veterine and Jour"
type input "marine-veterine-and-jour"
type input "Marine Veterine and Journ"
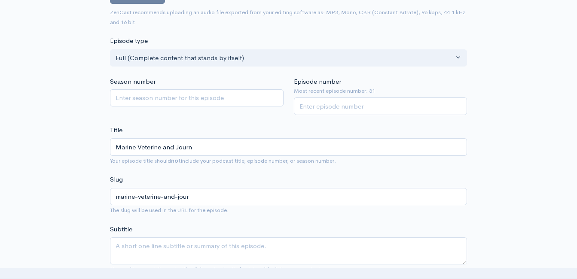
type input "marine-veterine-and-journ"
type input "Marine Veterine and Journa"
type input "marine-veterine-and-journa"
type input "Marine Veterine and Journal"
type input "marine-veterine-and-journal"
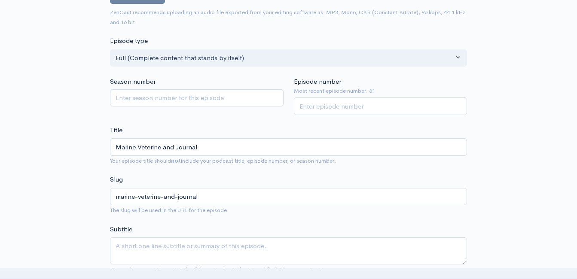
type input "Marine Veterine and Journali"
type input "marine-veterine-and-journali"
type input "Marine Veterine and Journalis"
type input "marine-veterine-and-journalis"
type input "Marine Veterine and Journalist"
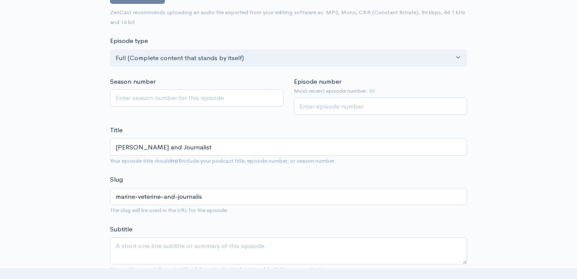
type input "marine-veterine-and-journalist"
type input "Marine Veterine and Journalist - J"
type input "marine-veterine-and-journalist-j"
type input "Marine Veterine and Journalist - Jos"
type input "marine-veterine-and-journalist-jos"
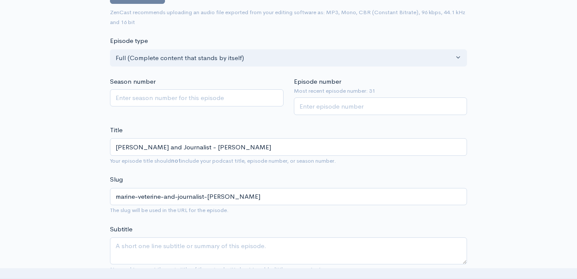
type input "Marine Veterine and Journalist - Jose"
type input "marine-veterine-and-journalist-jose"
type input "Marine Veterine and Journalist - Jose R"
type input "marine-veterine-and-journalist-jose-r"
type input "Marine Veterine and Journalist - Jose Ro"
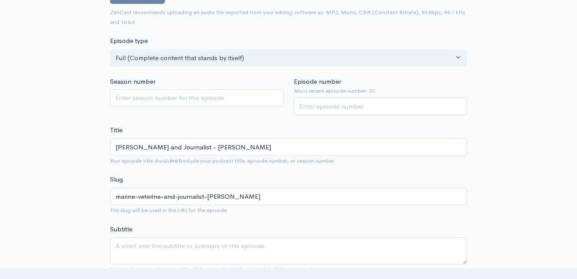
type input "marine-veterine-and-journalist-jose-ro"
type input "Marine Veterine and Journalist - Jose Roe"
type input "marine-veterine-and-journalist-jose-roe"
type input "Marine Veterine and Journalist - Jose Roe an"
type input "marine-veterine-and-journalist-jose-roe-an"
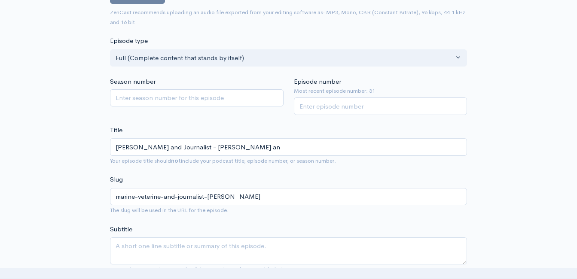
type input "Marine Veterine and Journalist - Jose Roe and"
type input "marine-veterine-and-journalist-jose-roe-and"
type input "Marine Veterine and Journalist - Jose Roe and c"
type input "marine-veterine-and-journalist-jose-roe-and-c"
type input "Marine Veterine and Journalist - Jose Roe and clin"
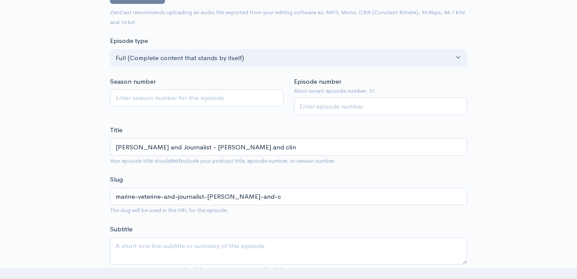
type input "marine-veterine-and-journalist-jose-roe-and-clin"
type input "Marine Veterine and Journalist - Jose Roe and clint"
type input "marine-veterine-and-journalist-jose-roe-and-clint"
type input "Marine Veterine and Journalist - Jose Roe and clin"
type input "marine-veterine-and-journalist-jose-roe-and-clin"
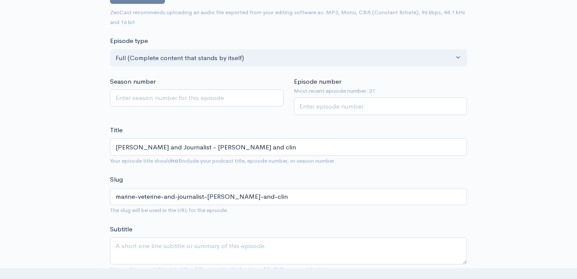
type input "Marine Veterine and Journalist - Jose Roe and cli"
type input "marine-veterine-and-journalist-jose-roe-and-cli"
type input "Marine Veterine and Journalist - Jose Roe and cl"
type input "marine-veterine-and-journalist-jose-roe-and-cl"
type input "Marine Veterine and Journalist - Jose Roe and c"
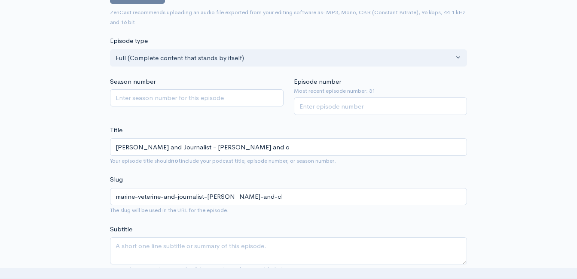
type input "marine-veterine-and-journalist-jose-roe-and-c"
type input "Marine Veterine and Journalist - Jose Roe and"
type input "marine-veterine-and-journalist-jose-roe-and"
type input "Marine Veterine and Journalist - Jose Roe and C"
type input "marine-veterine-and-journalist-jose-roe-and-c"
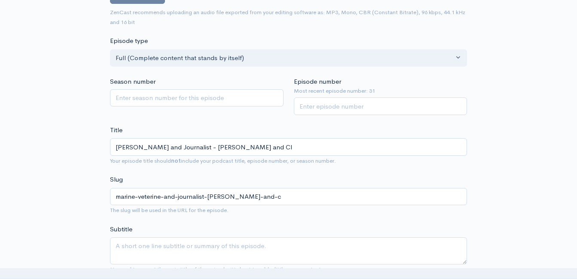
type input "Marine Veterine and Journalist - Jose Roe and Cli"
type input "marine-veterine-and-journalist-jose-roe-and-cli"
type input "Marine Veterine and Journalist - Jose Roe and Clin"
type input "marine-veterine-and-journalist-jose-roe-and-clin"
type input "Marine Veterine and Journalist - Jose Roe and Clint"
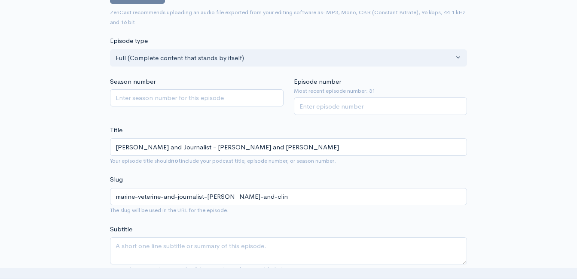
type input "marine-veterine-and-journalist-jose-roe-and-clint"
type input "Marine Veterine and Journalist - Jose Roe and Clint t"
type input "marine-veterine-and-journalist-jose-roe-and-clint-t"
type input "Marine Veterine and Journalist - Jose Roe and Clint ta"
type input "marine-veterine-and-journalist-jose-roe-and-clint-ta"
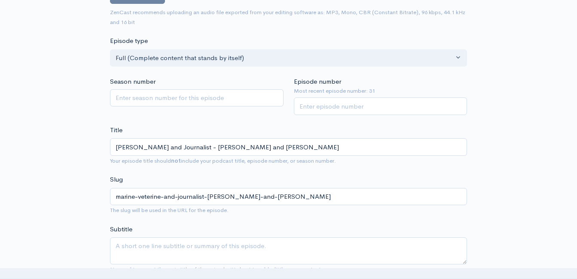
type input "Marine Veterine and Journalist - Jose Roe and Clint tal"
type input "marine-veterine-and-journalist-jose-roe-and-clint-tal"
type input "Marine Veterine and Journalist - Jose Roe and Clint talk"
type input "marine-veterine-and-journalist-jose-roe-and-clint-talk"
type input "Marine Veterine and Journalist - Jose Roe and Clint tal"
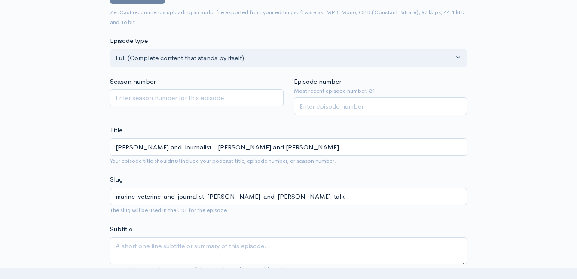
type input "marine-veterine-and-journalist-jose-roe-and-clint-tal"
type input "Marine Veterine and Journalist - Jose Roe and Clint ta"
type input "marine-veterine-and-journalist-jose-roe-and-clint-ta"
type input "Marine Veterine and Journalist - Jose Roe and Clint t"
type input "marine-veterine-and-journalist-jose-roe-and-clint-t"
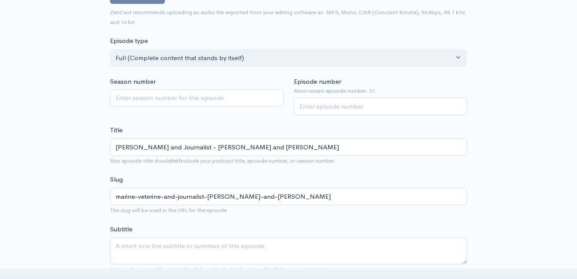
type input "Marine Veterine and Journalist - Jose Roe and Clint"
type input "marine-veterine-and-journalist-jose-roe-and-clint"
type input "Marine Veterine and Journalist - Jose Roe and Clint T"
type input "marine-veterine-and-journalist-jose-roe-and-clint-t"
type input "Marine Veterine and Journalist - Jose Roe and Clint Ta"
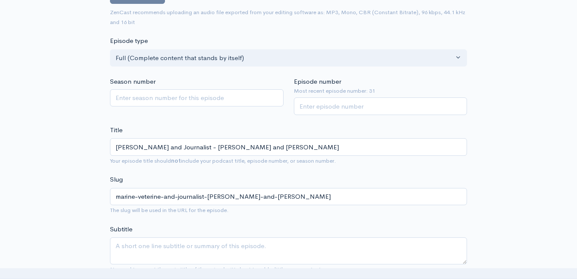
type input "marine-veterine-and-journalist-jose-roe-and-clint-ta"
type input "Marine Veterine and Journalist - Jose Roe and Clint Tal"
type input "marine-veterine-and-journalist-jose-roe-and-clint-tal"
type input "Marine Veterine and Journalist - Jose Roe and Clint Talk"
type input "marine-veterine-and-journalist-jose-roe-and-clint-talk"
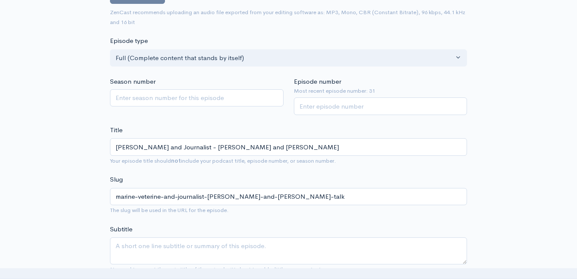
type input "Marine Veterine and Journalist - Jose Roe and Clint Talk V"
type input "marine-veterine-and-journalist-jose-roe-and-clint-talk-v"
type input "Marine Veterine and Journalist - Jose Roe and Clint Talk Vi"
type input "marine-veterine-and-journalist-jose-roe-and-clint-talk-vi"
type input "Marine Veterine and Journalist - Jose Roe and Clint Talk Vie"
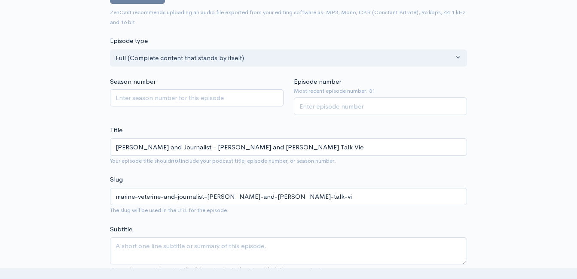
type input "marine-veterine-and-journalist-jose-roe-and-clint-talk-vie"
type input "Marine Veterine and Journalist - Jose Roe and Clint Talk Viet"
type input "marine-veterine-and-journalist-jose-roe-and-clint-talk-viet"
type input "Marine Veterine and Journalist - Jose Roe and Clint Talk Vietn"
type input "marine-veterine-and-journalist-jose-roe-and-clint-talk-vietn"
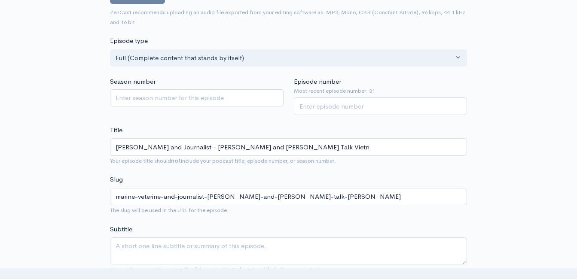
type input "Marine Veterine and Journalist - Jose Roe and Clint Talk Vietna"
type input "marine-veterine-and-journalist-jose-roe-and-clint-talk-vietna"
type input "Marine Veterine and Journalist - Jose Roe and Clint Talk Vietnam"
type input "marine-veterine-and-journalist-jose-roe-and-clint-talk-vietnam"
type input "Marine Veterine and Journalist - Jose Roe and Clint Talk Vietnamn"
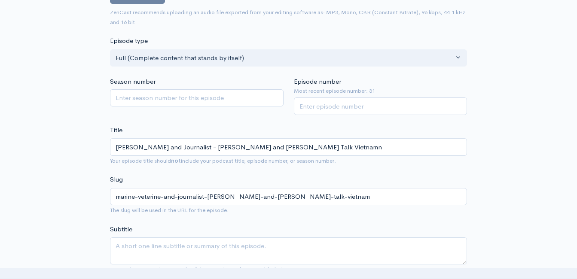
type input "marine-veterine-and-journalist-jose-roe-and-clint-talk-vietnamn"
type input "Marine Veterine and Journalist - Jose Roe and Clint Talk Vietnamn - C"
type input "marine-veterine-and-journalist-jose-roe-and-clint-talk-vietnamn-c"
type input "Marine Veterine and Journalist - Jose Roe and Clint Talk Vietnamn -"
type input "marine-veterine-and-journalist-jose-roe-and-clint-talk-vietnamn"
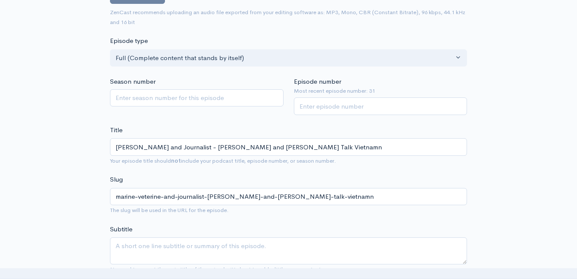
type input "Marine Veterine and Journalist - Jose Roe and Clint Talk Vietnamn a"
type input "marine-veterine-and-journalist-jose-roe-and-clint-talk-vietnamn-a"
type input "Marine Veterine and Journalist - Jose Roe and Clint Talk Vietnamn an"
type input "marine-veterine-and-journalist-jose-roe-and-clint-talk-vietnamn-an"
type input "Marine Veterine and Journalist - Jose Roe and Clint Talk Vietnamn and"
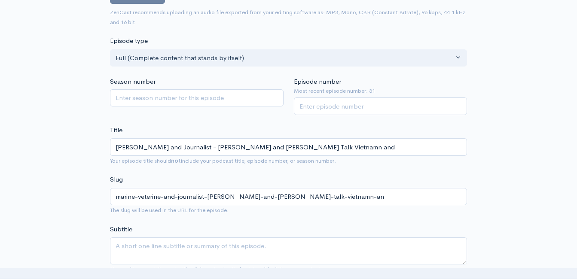
type input "marine-veterine-and-journalist-jose-roe-and-clint-talk-vietnamn-and"
type input "Marine Veterine and Journalist - Jose Roe and Clint Talk Vietnamn and S"
type input "marine-veterine-and-journalist-jose-roe-and-clint-talk-vietnamn-and-s"
type input "Marine Veterine and Journalist - Jose Roe and Clint Talk Vietnamn and Se"
type input "marine-veterine-and-journalist-jose-roe-and-clint-talk-vietnamn-and-se"
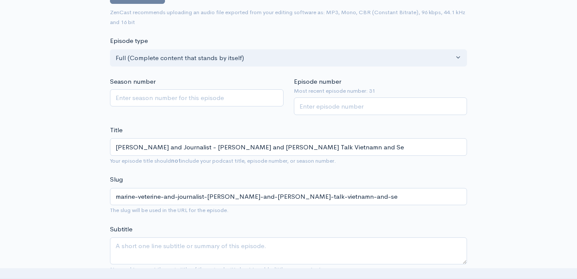
type input "Marine Veterine and Journalist - Jose Roe and Clint Talk Vietnamn and Ser"
type input "marine-veterine-and-journalist-jose-roe-and-clint-talk-vietnamn-and-ser"
type input "Marine Veterine and Journalist - Jose Roe and Clint Talk Vietnamn and Serv"
type input "marine-veterine-and-journalist-jose-roe-and-clint-talk-vietnamn-and-serv"
type input "Marine Veterine and Journalist - Jose Roe and Clint Talk Vietnamn and Servin"
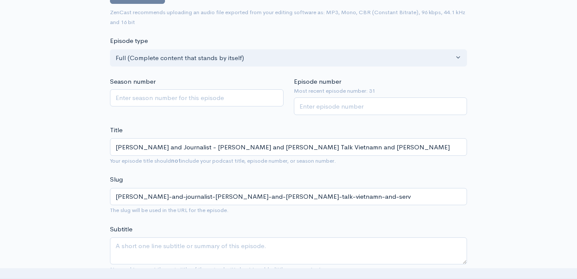
type input "marine-veterine-and-journalist-jose-roe-and-clint-talk-vietnamn-and-servin"
type input "Marine Veterine and Journalist - Jose Roe and Clint Talk Vietnamn and Serving"
type input "marine-veterine-and-journalist-jose-roe-and-clint-talk-vietnamn-and-serving"
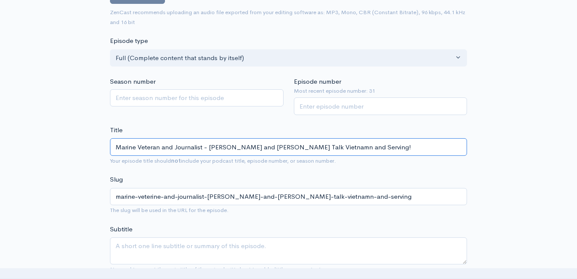
type input "Marine Veteran and Journalist - Jose Roe and Clint Talk Vietnamn and Serving!"
type input "marine-veteran-and-journalist-jose-roe-and-clint-talk-vietnamn-and-serving"
click at [350, 148] on input "Marine Veteran and Journalist - Jose Roe and Clint Talk Vietnam and Serving!" at bounding box center [288, 147] width 357 height 18
type input "Marine Veteran and Journalist - Jose Roe and Clint Talk Vietnam and Serving!"
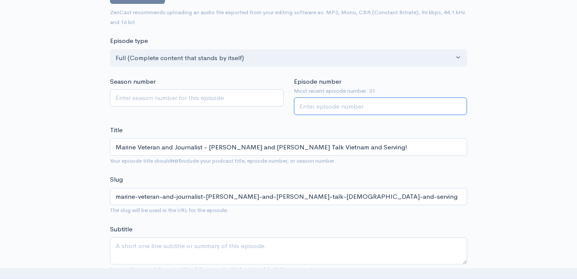
type input "marine-veteran-and-journalist-jose-roe-and-clint-talk-vietnam-and-serving"
click at [348, 101] on input "Episode number" at bounding box center [381, 107] width 174 height 18
type input "32"
click at [295, 132] on div "Title Marine Veteran and Journalist - Jose Roe and Clint Talk Vietnam and Servi…" at bounding box center [288, 146] width 357 height 40
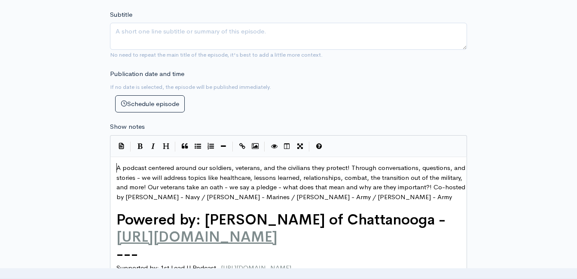
scroll to position [3, 0]
click at [116, 169] on pre "A podcast centered around our soldiers, veterans, and the civilians they protec…" at bounding box center [292, 182] width 354 height 39
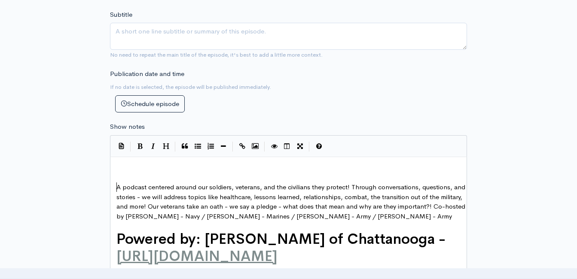
click at [150, 172] on pre "​" at bounding box center [292, 168] width 354 height 10
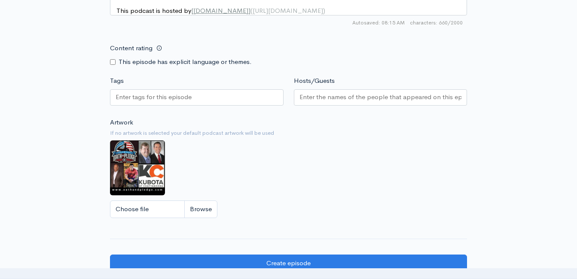
scroll to position [731, 0]
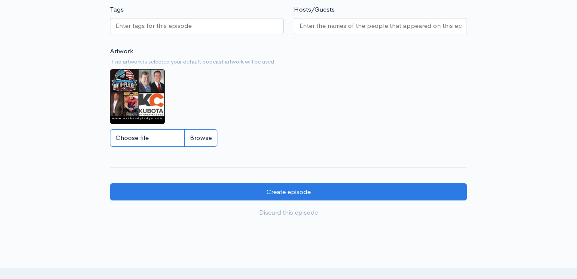
click at [208, 147] on input "Choose file" at bounding box center [163, 138] width 107 height 18
type input "C:\fakepath\3421a12d-9dad-43aa-afb7-9ac6d56b208e-JoshRoe_talent_photo.jpg"
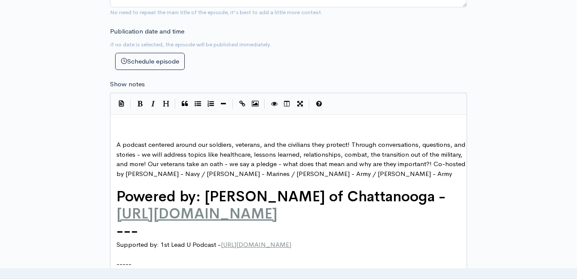
scroll to position [215, 0]
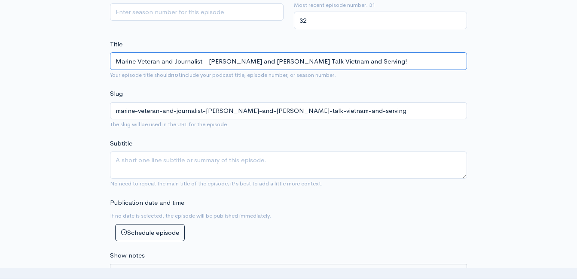
click at [202, 60] on input "Marine Veteran and Journalist - Jose Roe and Clint Talk Vietnam and Serving!" at bounding box center [288, 61] width 357 height 18
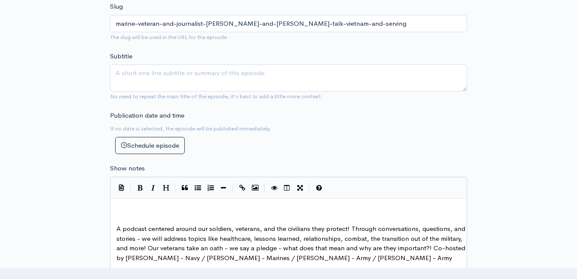
scroll to position [473, 0]
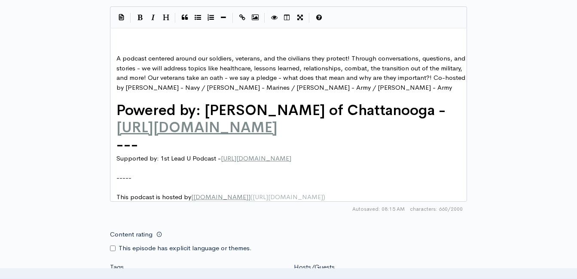
click at [181, 39] on pre "​" at bounding box center [292, 39] width 354 height 10
type textarea "​"
click at [267, 37] on span "Marine Veteran and Journalist - Jose Roe and Clint Talk Vietnam and Serving!" at bounding box center [262, 39] width 292 height 8
type textarea "t"
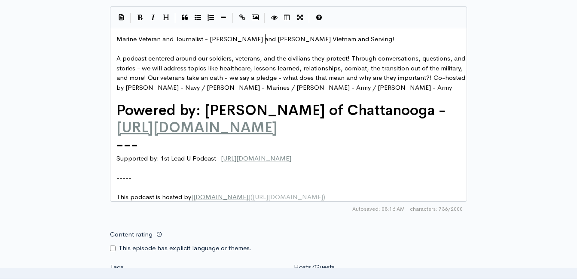
scroll to position [3, 2]
click at [301, 40] on span "Marine Veteran and Journalist - Jose Roe and Clint talk Vietnam and Serving!" at bounding box center [261, 39] width 291 height 8
click at [363, 39] on pre "Marine Veteran and Journalist - Jose Roe and Clint talk Vietnam and Serving!" at bounding box center [292, 39] width 354 height 10
click at [117, 41] on span "Marine Veteran and Journalist - Jose Roe and Clint talk Vietnam and Serving!" at bounding box center [261, 39] width 291 height 8
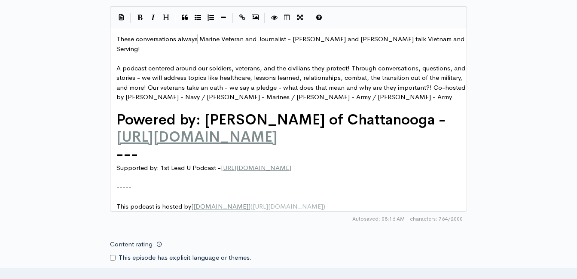
scroll to position [3, 80]
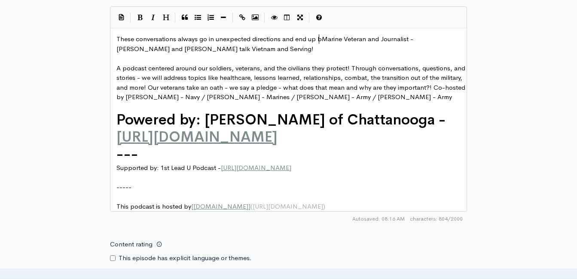
type textarea "These conversations always go in unexpected directions and end up bref"
type textarea "eing"
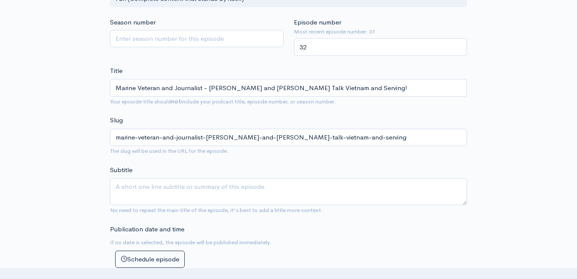
scroll to position [58, 0]
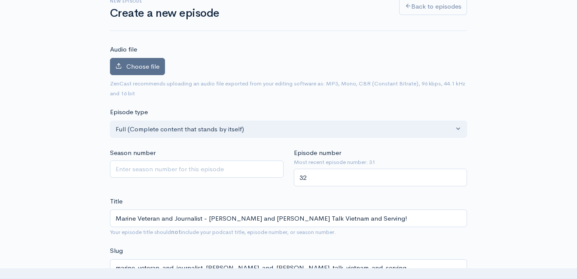
type textarea "!"
click at [150, 69] on span "Choose file" at bounding box center [142, 66] width 33 height 8
click at [0, 0] on input "Choose file" at bounding box center [0, 0] width 0 height 0
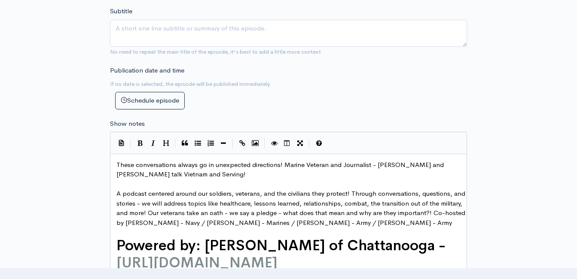
scroll to position [444, 0]
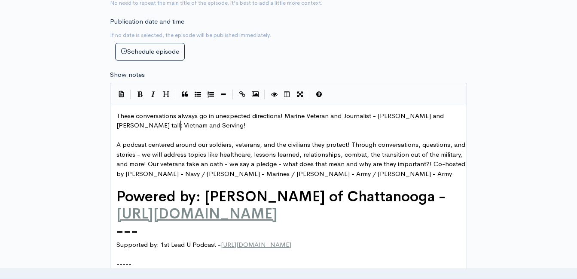
drag, startPoint x: 191, startPoint y: 126, endPoint x: 199, endPoint y: 132, distance: 9.9
click at [191, 126] on pre "These conversations always go in unexpected directions! Marine Veteran and Jour…" at bounding box center [292, 120] width 354 height 19
type textarea "Josh has interviewed dos"
type textarea "zens and dozens f"
type textarea "of ver"
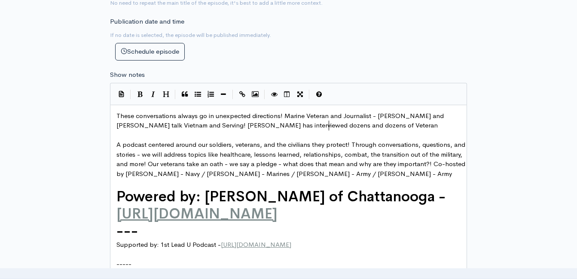
scroll to position [3, 25]
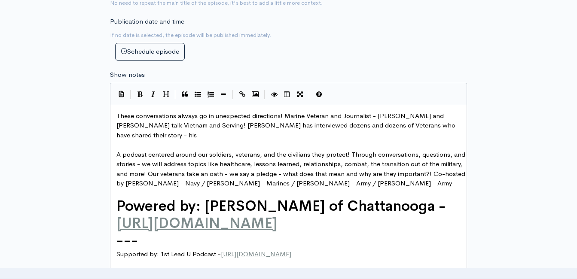
type textarea "Veterans who have shared their story - his t"
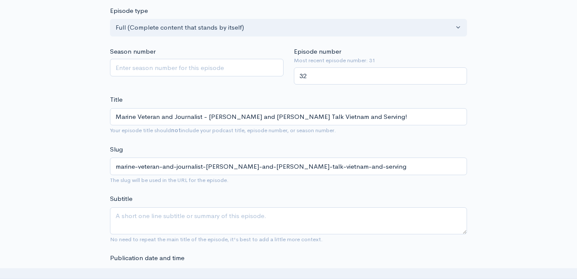
scroll to position [187, 0]
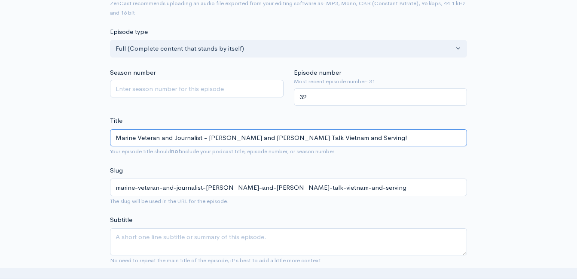
click at [300, 138] on input "Marine Veteran and Journalist - Jose Roe and Clint Talk Vietnam and Serving!" at bounding box center [288, 138] width 357 height 18
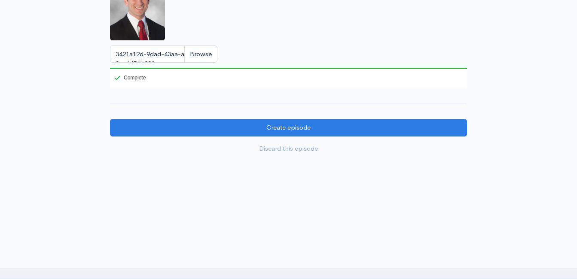
scroll to position [889, 0]
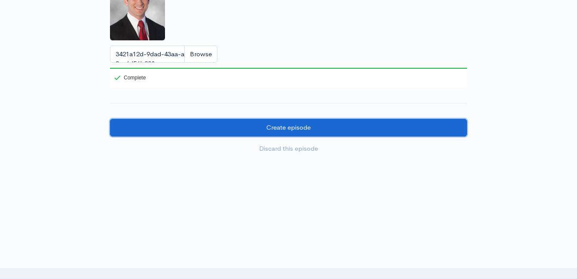
click at [349, 133] on input "Create episode" at bounding box center [288, 128] width 357 height 18
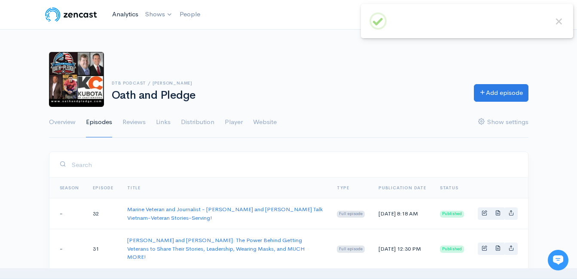
click at [119, 14] on link "Analytics" at bounding box center [125, 14] width 33 height 18
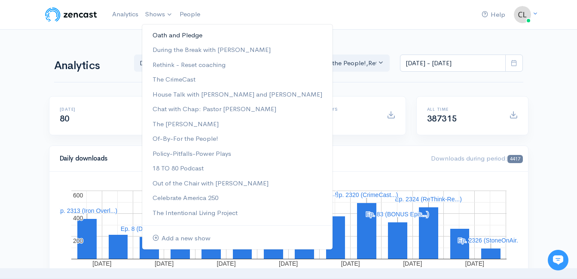
click at [169, 36] on link "Oath and Pledge" at bounding box center [237, 35] width 190 height 15
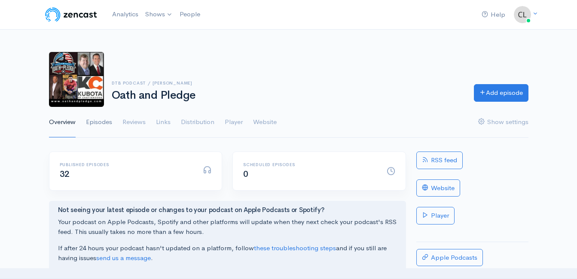
click at [95, 122] on link "Episodes" at bounding box center [99, 122] width 26 height 31
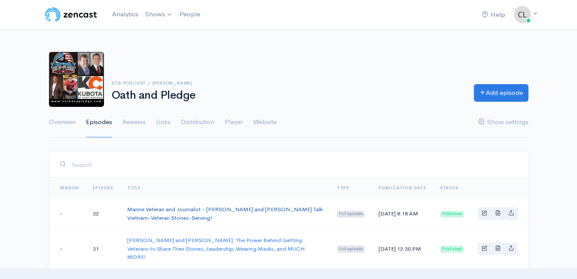
click at [163, 212] on link "Marine Veteran and Journalist - [PERSON_NAME] and [PERSON_NAME] Talk Vietnam-Ve…" at bounding box center [225, 214] width 196 height 16
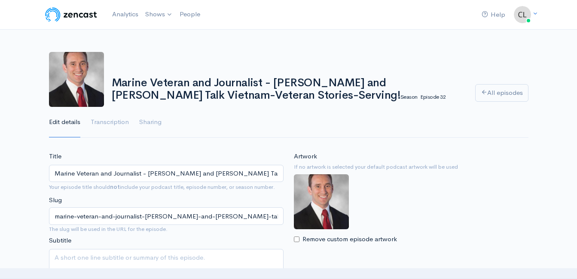
click at [184, 173] on input "Marine Veteran and Journalist - [PERSON_NAME] and [PERSON_NAME] Talk Vietnam-Ve…" at bounding box center [166, 174] width 235 height 18
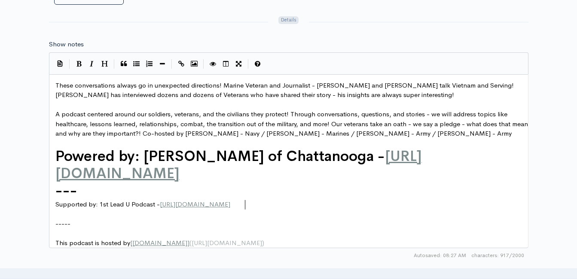
scroll to position [3, 0]
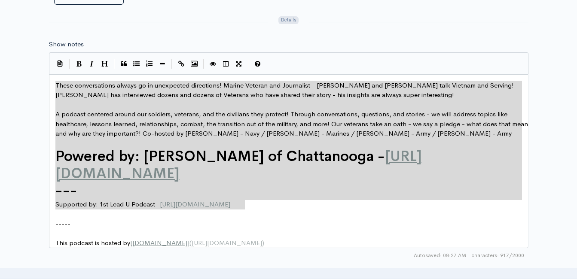
drag, startPoint x: 274, startPoint y: 207, endPoint x: 47, endPoint y: 80, distance: 259.8
type textarea "These conversations always go in unexpected directions! Marine Veteran and Jour…"
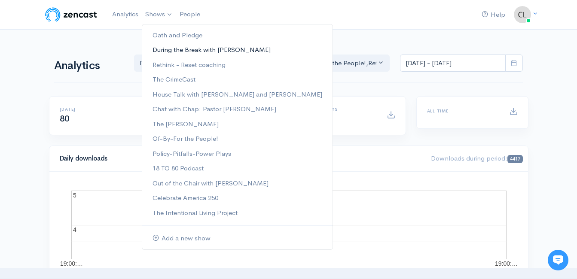
click at [161, 51] on link "During the Break with [PERSON_NAME]" at bounding box center [237, 50] width 190 height 15
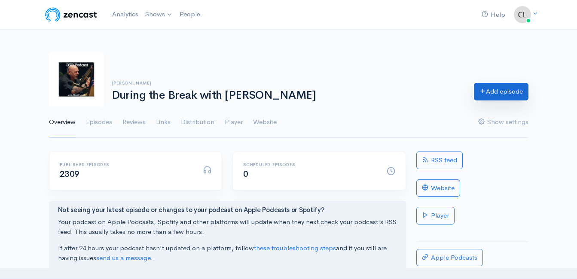
click at [502, 94] on link "Add episode" at bounding box center [501, 92] width 55 height 18
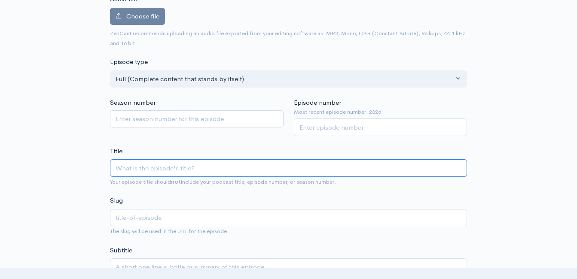
scroll to position [135, 0]
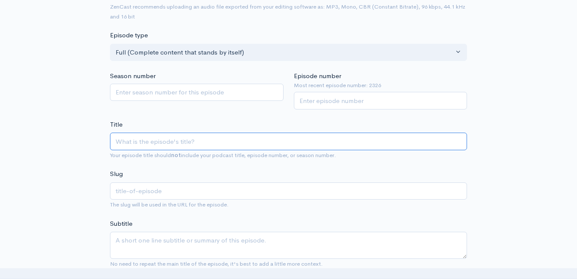
paste input "Marine Veteran and Journalist - Jose Roe and Clint Talk Vietnam-Veteran Stories…"
click at [117, 141] on input "Marine Veteran and Journalist - Jose Roe and Clint Talk Vietnam-Veteran Stories…" at bounding box center [288, 142] width 357 height 18
type input "OMarine Veteran and Journalist - Jose Roe and Clint Talk Vietnam-Veteran Storie…"
type input "omarine-veteran-and-journalist-jose-roe-and-clint-talk-vietnam-veteran-stories-…"
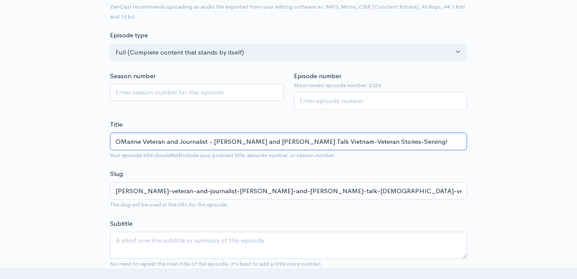
type input "OaMarine Veteran and Journalist - Jose Roe and Clint Talk Vietnam-Veteran Stori…"
type input "oamarine-veteran-and-journalist-jose-roe-and-clint-talk-vietnam-veteran-stories…"
type input "OatMarine Veteran and Journalist - Jose Roe and Clint Talk Vietnam-Veteran Stor…"
type input "oatmarine-veteran-and-journalist-jose-roe-and-clint-talk-vietnam-veteran-storie…"
type input "OathMarine Veteran and Journalist - Jose Roe and Clint Talk Vietnam-Veteran Sto…"
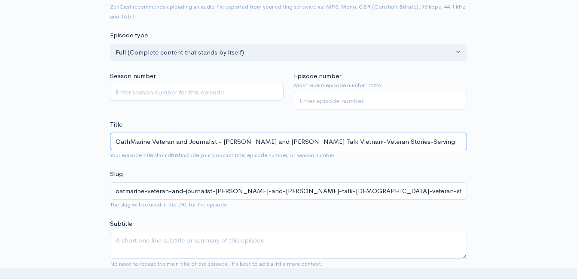
type input "oathmarine-veteran-and-journalist-jose-roe-and-clint-talk-vietnam-veteran-stori…"
type input "OathaMarine Veteran and Journalist - Jose Roe and Clint Talk Vietnam-Veteran St…"
type input "oathamarine-veteran-and-journalist-jose-roe-and-clint-talk-vietnam-veteran-stor…"
type input "Oatha Marine Veteran and Journalist - Jose Roe and Clint Talk Vietnam-Veteran S…"
type input "oatha-marine-veteran-and-journalist-jose-roe-and-clint-talk-vietnam-veteran-sto…"
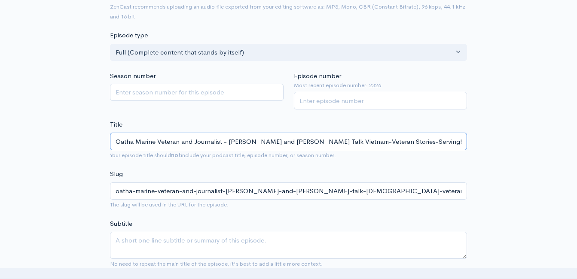
type input "Oatha nMarine Veteran and Journalist - Jose Roe and Clint Talk Vietnam-Veteran …"
type input "oatha-nmarine-veteran-and-journalist-jose-roe-and-clint-talk-vietnam-veteran-st…"
type input "Oatha Marine Veteran and Journalist - Jose Roe and Clint Talk Vietnam-Veteran S…"
type input "oatha-marine-veteran-and-journalist-jose-roe-and-clint-talk-vietnam-veteran-sto…"
type input "OathaMarine Veteran and Journalist - Jose Roe and Clint Talk Vietnam-Veteran St…"
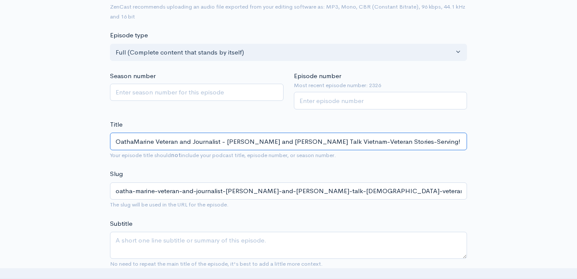
type input "oathamarine-veteran-and-journalist-jose-roe-and-clint-talk-vietnam-veteran-stor…"
type input "OathMarine Veteran and Journalist - Jose Roe and Clint Talk Vietnam-Veteran Sto…"
type input "oathmarine-veteran-and-journalist-jose-roe-and-clint-talk-vietnam-veteran-stori…"
type input "Oath Marine Veteran and Journalist - Jose Roe and Clint Talk Vietnam-Veteran St…"
type input "oath-marine-veteran-and-journalist-jose-roe-and-clint-talk-vietnam-veteran-stor…"
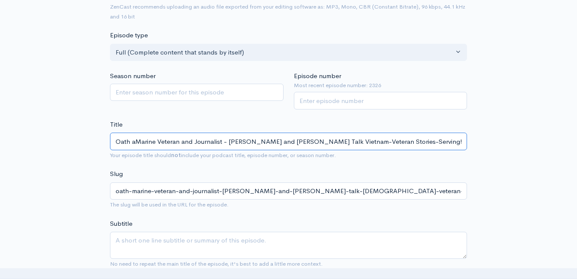
type input "Oath anMarine Veteran and Journalist - Jose Roe and Clint Talk Vietnam-Veteran …"
type input "oath-anmarine-veteran-and-journalist-jose-roe-and-clint-talk-vietnam-veteran-st…"
type input "Oath and Marine Veteran and Journalist - Jose Roe and Clint Talk Vietnam-Vetera…"
type input "oath-and-marine-veteran-and-journalist-jose-roe-and-clint-talk-vietnam-veteran-…"
type input "Oath and PMarine Veteran and Journalist - Jose Roe and Clint Talk Vietnam-Veter…"
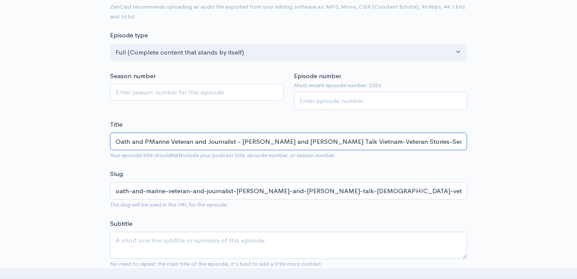
type input "oath-and-pmarine-veteran-and-journalist-jose-roe-and-clint-talk-vietnam-veteran…"
type input "Oath and PlMarine Veteran and Journalist - Jose Roe and Clint Talk Vietnam-Vete…"
type input "oath-and-plmarine-veteran-and-journalist-jose-roe-and-clint-talk-vietnam-vetera…"
type input "Oath and PleMarine Veteran and Journalist - Jose Roe and Clint Talk Vietnam-Vet…"
type input "oath-and-plemarine-veteran-and-journalist-jose-roe-and-clint-talk-vietnam-veter…"
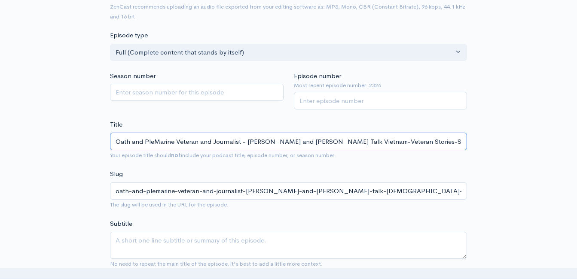
type input "Oath and PledMarine Veteran and Journalist - Jose Roe and Clint Talk Vietnam-Ve…"
type input "oath-and-pledmarine-veteran-and-journalist-jose-roe-and-clint-talk-vietnam-vete…"
type input "Oath and PledgMarine Veteran and Journalist - Jose Roe and Clint Talk Vietnam-V…"
type input "oath-and-pledgmarine-veteran-and-journalist-jose-roe-and-clint-talk-vietnam-vet…"
type input "Oath and PledgeMarine Veteran and Journalist - Jose Roe and Clint Talk Vietnam-…"
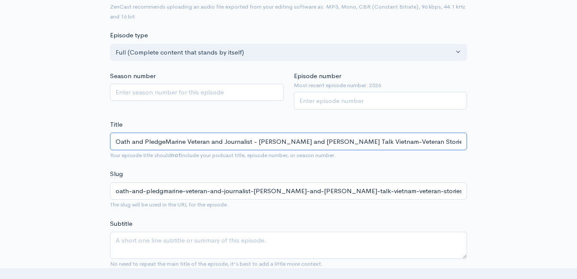
type input "oath-and-pledgemarine-veteran-and-journalist-jose-roe-and-clint-talk-vietnam-ve…"
type input "Oath and Pledge Marine Veteran and Journalist - Jose Roe and Clint Talk Vietnam…"
type input "oath-and-pledge-marine-veteran-and-journalist-jose-roe-and-clint-talk-vietnam-v…"
type input "Oath and Pledge SMarine Veteran and Journalist - Jose Roe and Clint Talk Vietna…"
type input "oath-and-pledge-smarine-veteran-and-journalist-jose-roe-and-clint-talk-vietnam-…"
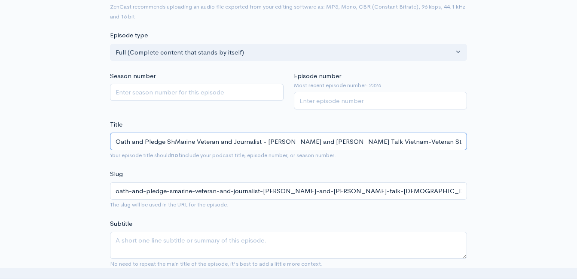
type input "Oath and Pledge ShaMarine Veteran and Journalist - Jose Roe and Clint Talk Viet…"
type input "oath-and-pledge-shamarine-veteran-and-journalist-jose-roe-and-clint-talk-vietna…"
type input "Oath and Pledge ShareMarine Veteran and Journalist - Jose Roe and Clint Talk Vi…"
type input "oath-and-pledge-sharemarine-veteran-and-journalist-jose-roe-and-clint-talk-viet…"
type input "Oath and Pledge Share: Marine Veteran and Journalist - [PERSON_NAME] and [PERSO…"
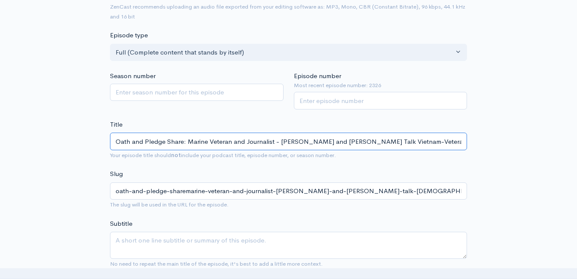
type input "oath-and-pledge-share-marine-veteran-and-journalist-jose-roe-and-clint-talk-vie…"
type input "Oath and Pledge Share: Marine Veteran and Journalist - [PERSON_NAME] and [PERSO…"
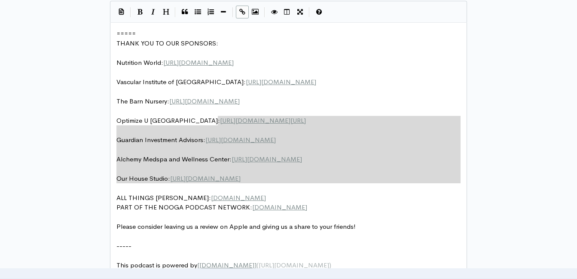
scroll to position [3, 0]
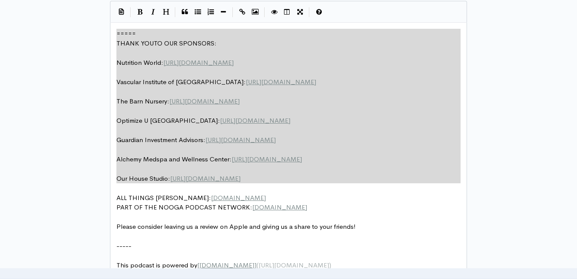
drag, startPoint x: 272, startPoint y: 172, endPoint x: 104, endPoint y: 3, distance: 238.3
type textarea "​===== THANK YOU TO OUR SPONSORS: Nutrition World: https://nutritionw.com/ Vasc…"
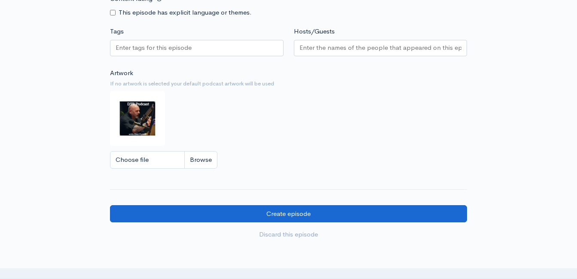
scroll to position [779, 0]
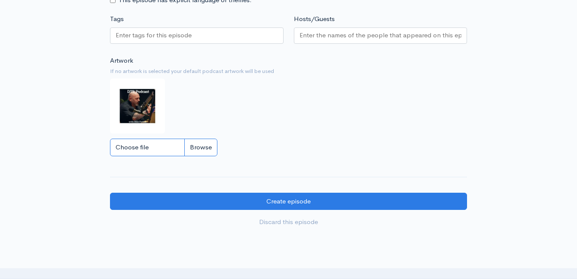
click at [203, 156] on input "Choose file" at bounding box center [163, 148] width 107 height 18
type input "C:\fakepath\3421a12d-9dad-43aa-afb7-9ac6d56b208e-JoshRoe_talent_photo.jpg"
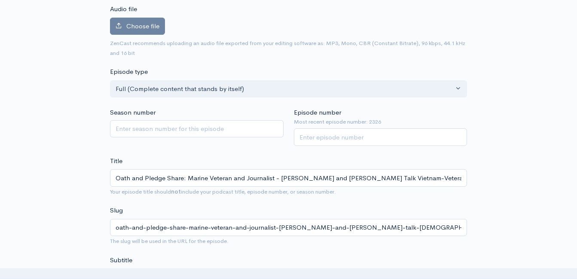
scroll to position [92, 0]
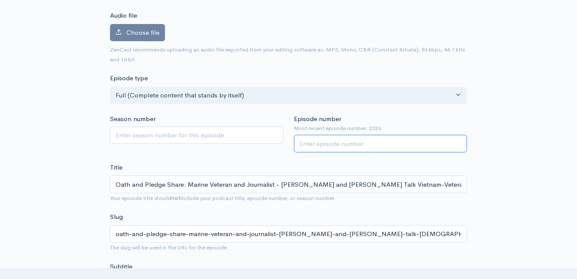
click at [329, 143] on input "Episode number" at bounding box center [381, 144] width 174 height 18
type input "2327"
click at [141, 31] on span "Choose file" at bounding box center [142, 32] width 33 height 8
click at [0, 0] on input "Choose file" at bounding box center [0, 0] width 0 height 0
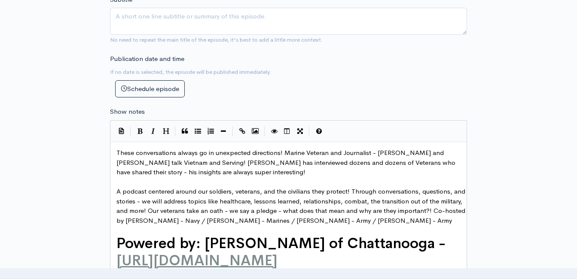
scroll to position [392, 0]
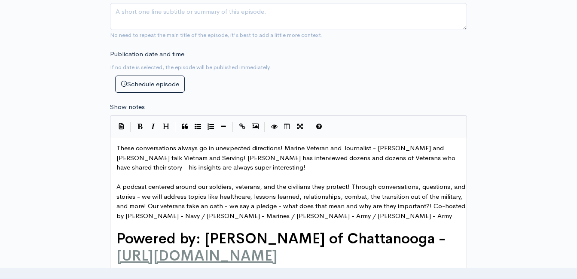
click at [119, 147] on span "These conversations always go in unexpected directions! Marine Veteran and Jour…" at bounding box center [286, 158] width 341 height 28
type textarea "Oath and Pledg"
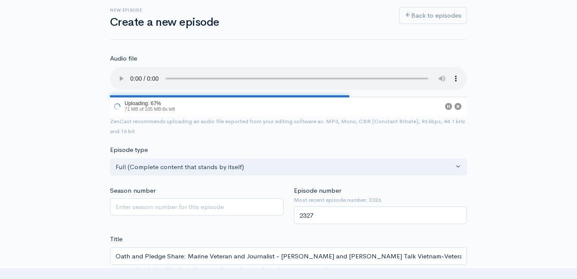
scroll to position [0, 0]
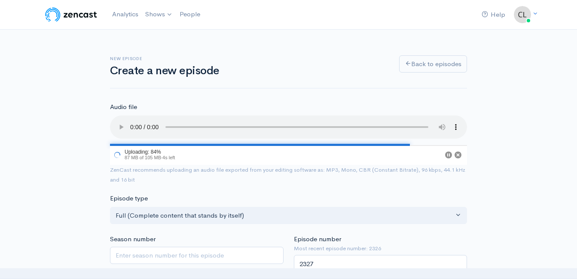
type textarea "e Podcast Share!"
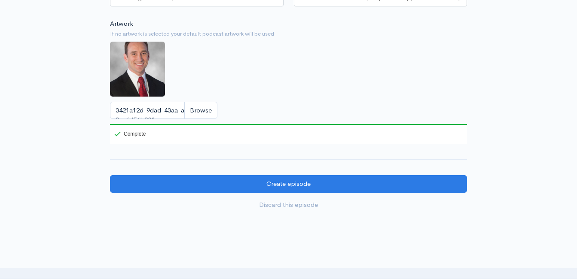
scroll to position [928, 0]
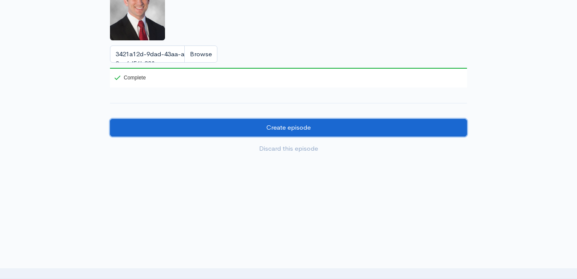
click at [368, 122] on input "Create episode" at bounding box center [288, 128] width 357 height 18
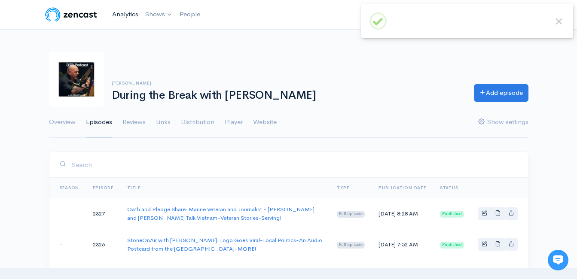
click at [120, 13] on link "Analytics" at bounding box center [125, 14] width 33 height 18
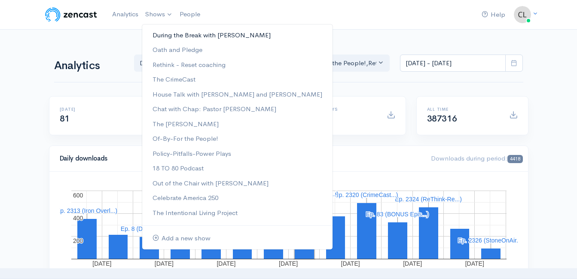
click at [166, 37] on link "During the Break with [PERSON_NAME]" at bounding box center [237, 35] width 190 height 15
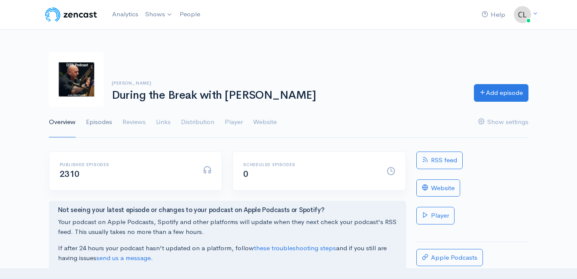
click at [108, 117] on link "Episodes" at bounding box center [99, 122] width 26 height 31
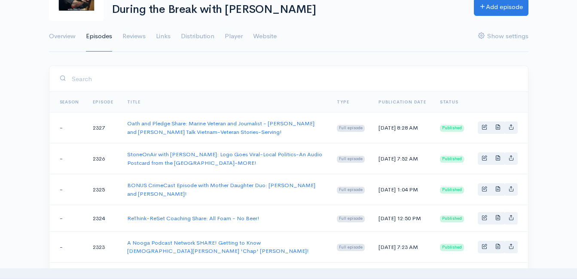
scroll to position [34, 0]
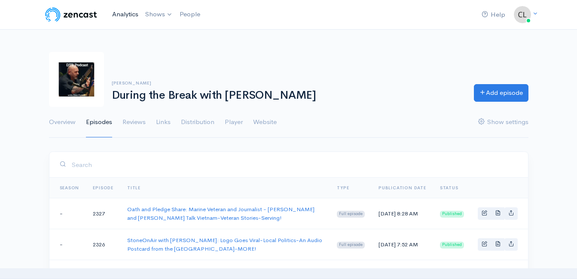
click at [138, 13] on link "Analytics" at bounding box center [125, 14] width 33 height 18
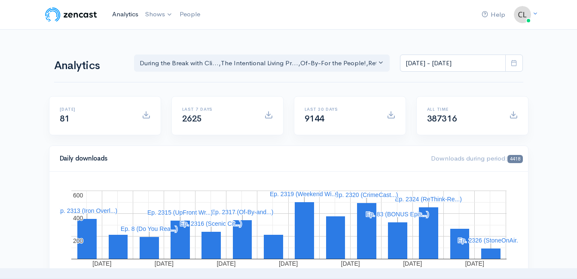
click at [112, 17] on link "Analytics" at bounding box center [125, 14] width 33 height 18
